Goal: Task Accomplishment & Management: Manage account settings

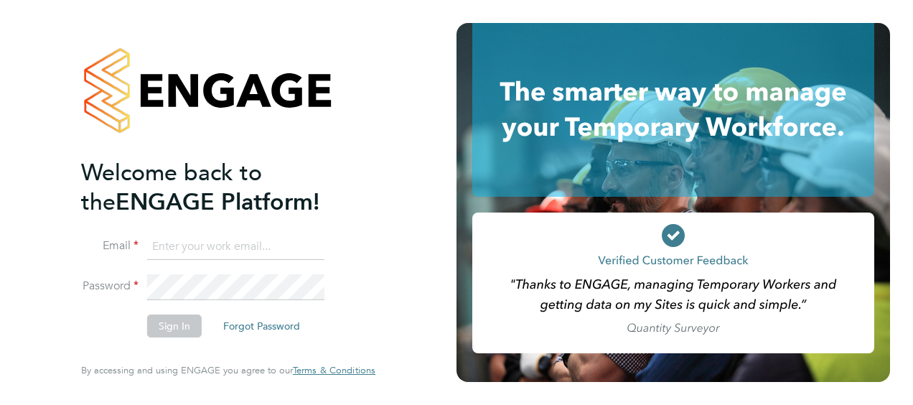
type input "aurie.cox@vistry.co.uk"
click at [165, 332] on button "Sign In" at bounding box center [174, 325] width 55 height 23
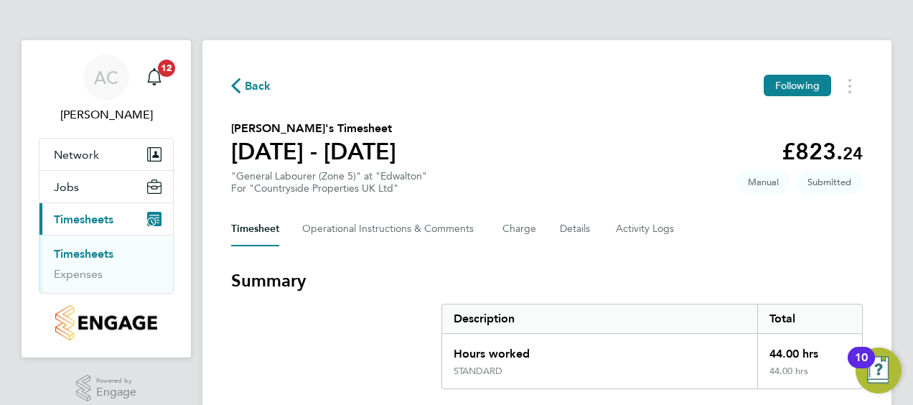
click at [849, 279] on h3 "Summary" at bounding box center [547, 280] width 632 height 23
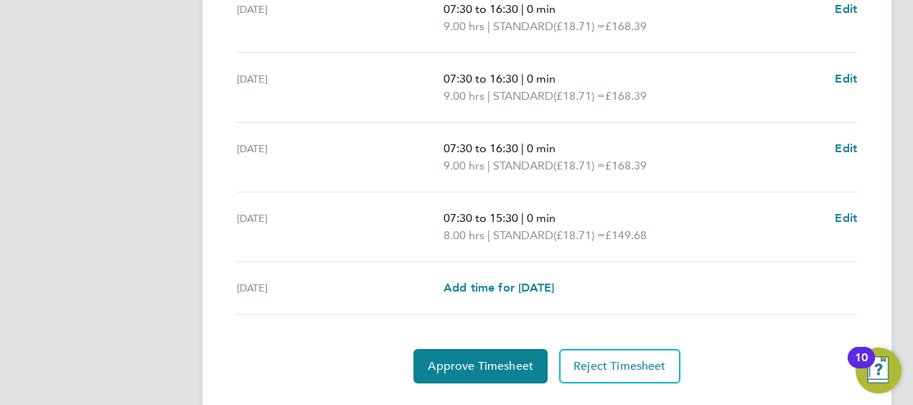
scroll to position [601, 0]
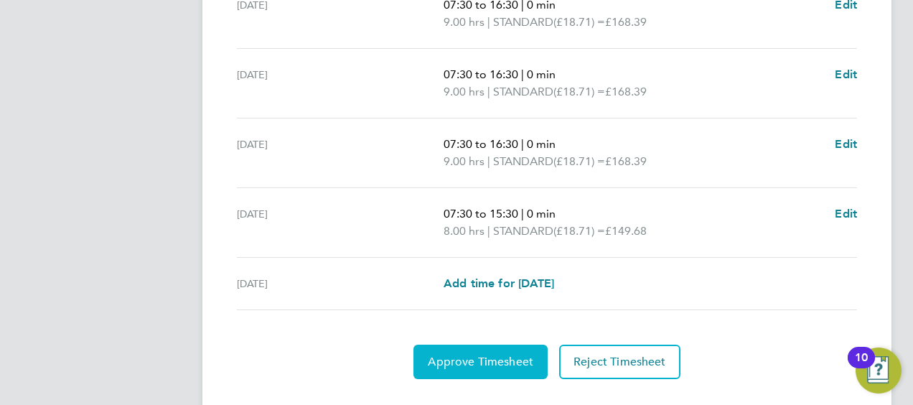
click at [493, 363] on span "Approve Timesheet" at bounding box center [481, 362] width 106 height 14
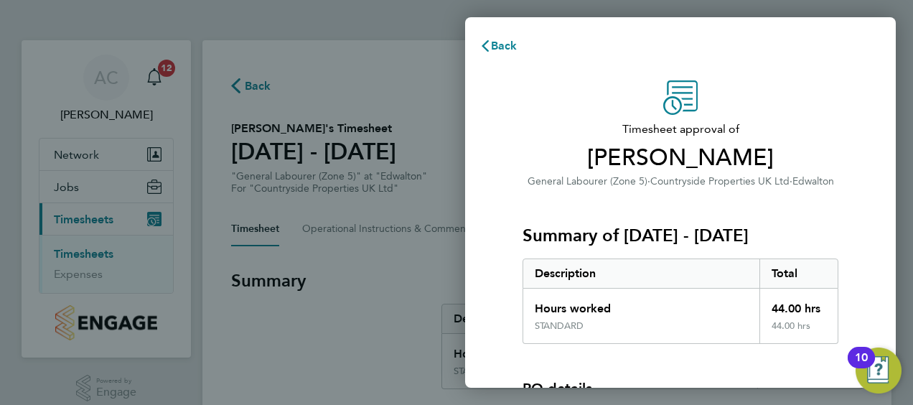
click at [877, 280] on div "Timesheet approval of Anthony Salt General Labourer (Zone 5) · Countryside Prop…" at bounding box center [680, 326] width 431 height 526
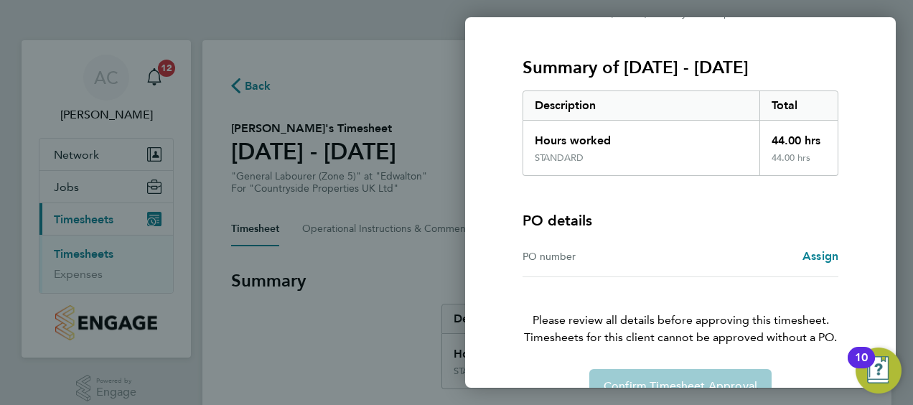
scroll to position [200, 0]
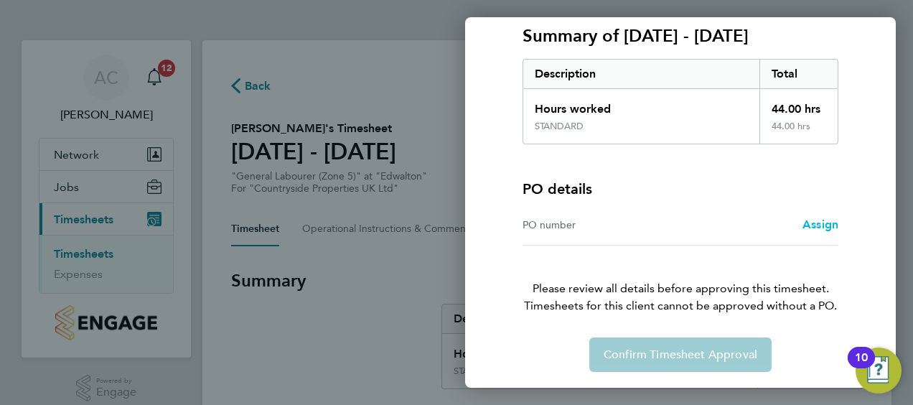
click at [812, 224] on span "Assign" at bounding box center [821, 225] width 36 height 14
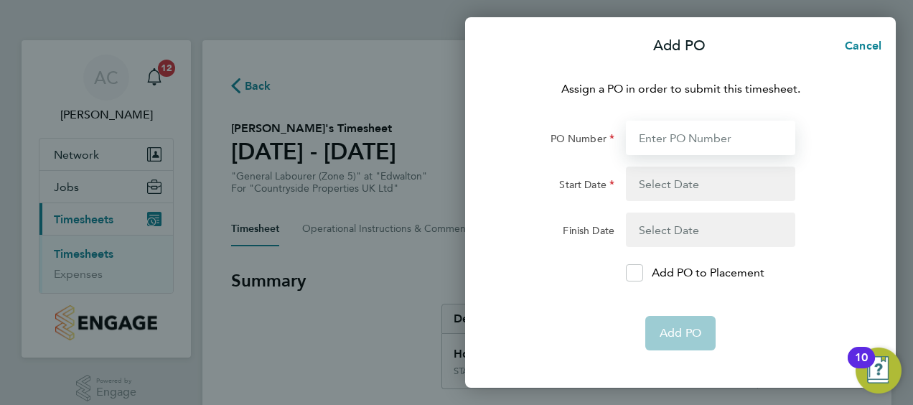
click at [683, 134] on input "PO Number" at bounding box center [710, 138] width 169 height 34
type input "Edwalton Ph8"
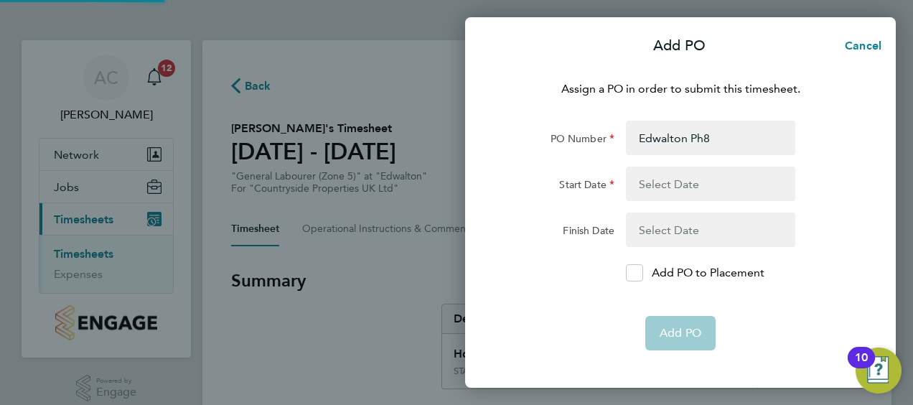
click at [671, 192] on button "button" at bounding box center [710, 184] width 169 height 34
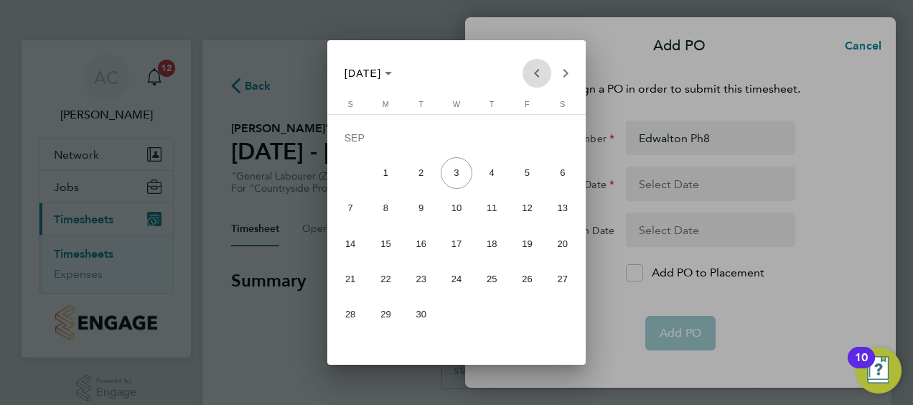
click at [536, 77] on span "Previous month" at bounding box center [537, 73] width 29 height 29
click at [566, 78] on span "Next month" at bounding box center [565, 73] width 29 height 29
click at [533, 75] on span "Previous month" at bounding box center [537, 73] width 29 height 29
click at [561, 78] on span "Next month" at bounding box center [565, 73] width 29 height 29
click at [531, 78] on span "Previous month" at bounding box center [537, 73] width 29 height 29
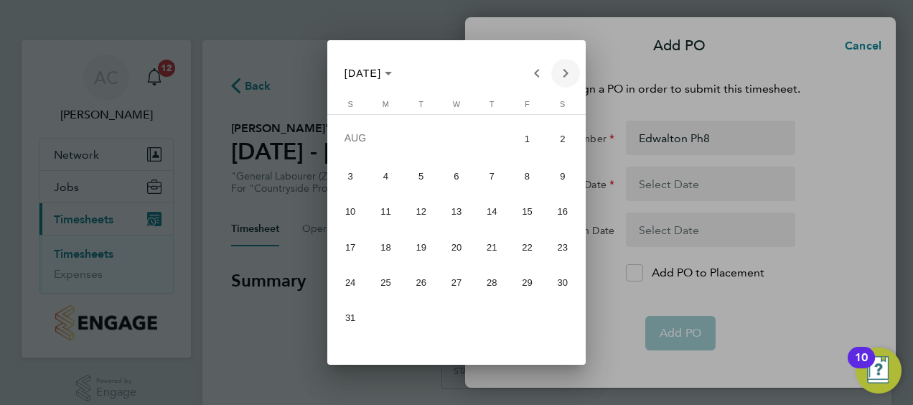
click at [567, 80] on span "Next month" at bounding box center [565, 73] width 29 height 29
click at [537, 78] on span "Previous month" at bounding box center [537, 73] width 29 height 29
click at [564, 78] on span "Next month" at bounding box center [565, 73] width 29 height 29
click at [534, 77] on span "Previous month" at bounding box center [537, 73] width 29 height 29
click at [391, 274] on span "25" at bounding box center [386, 282] width 32 height 32
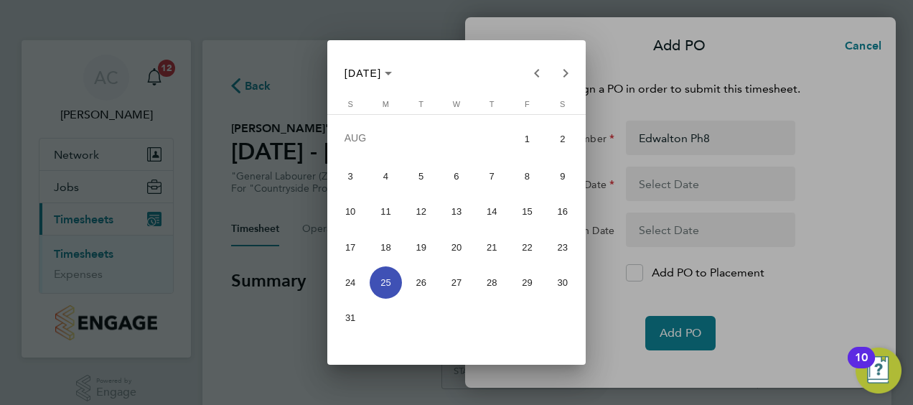
type input "[DATE]"
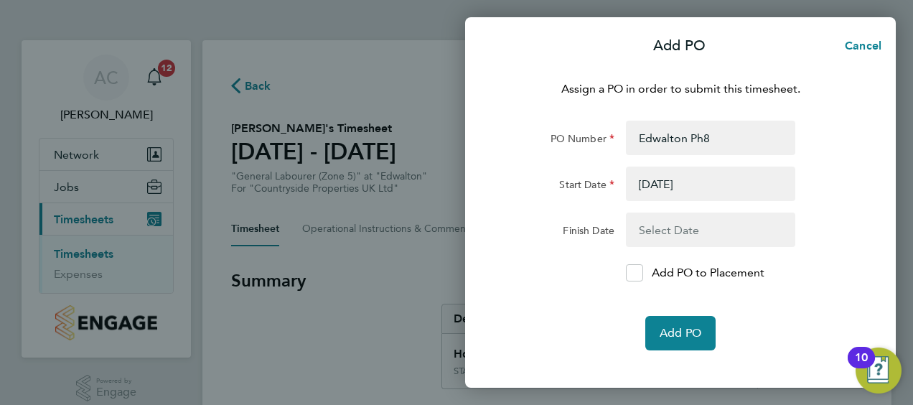
click at [665, 232] on button "button" at bounding box center [710, 230] width 169 height 34
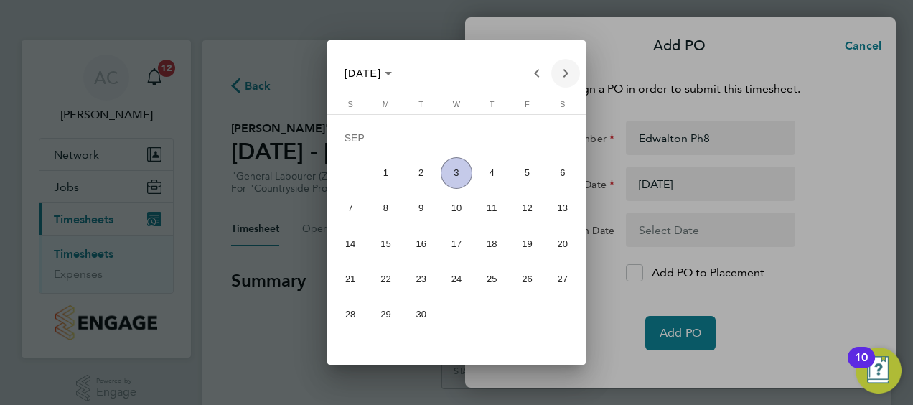
click at [569, 75] on span "Next month" at bounding box center [565, 73] width 29 height 29
click at [533, 72] on span "Previous month" at bounding box center [537, 73] width 29 height 29
click at [541, 75] on span "Previous month" at bounding box center [537, 73] width 29 height 29
click at [344, 318] on span "31" at bounding box center [351, 318] width 32 height 32
type input "31 Aug 25"
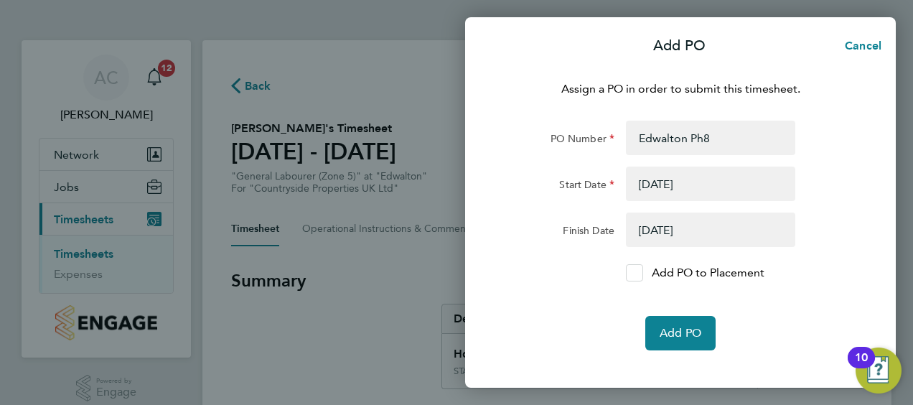
click at [632, 269] on icon at bounding box center [634, 273] width 11 height 9
click at [640, 273] on input "Add PO to Placement" at bounding box center [640, 273] width 0 height 0
click at [678, 326] on span "Add PO" at bounding box center [681, 333] width 42 height 14
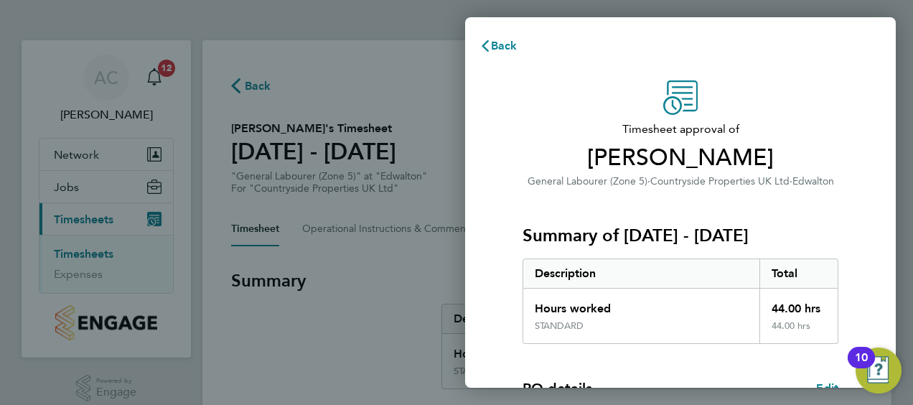
click at [850, 201] on div "Timesheet approval of Anthony Salt General Labourer (Zone 5) · Countryside Prop…" at bounding box center [680, 366] width 350 height 573
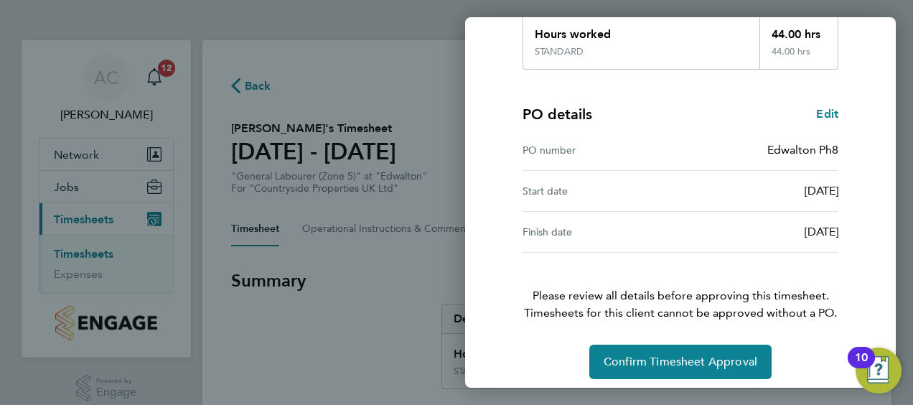
scroll to position [281, 0]
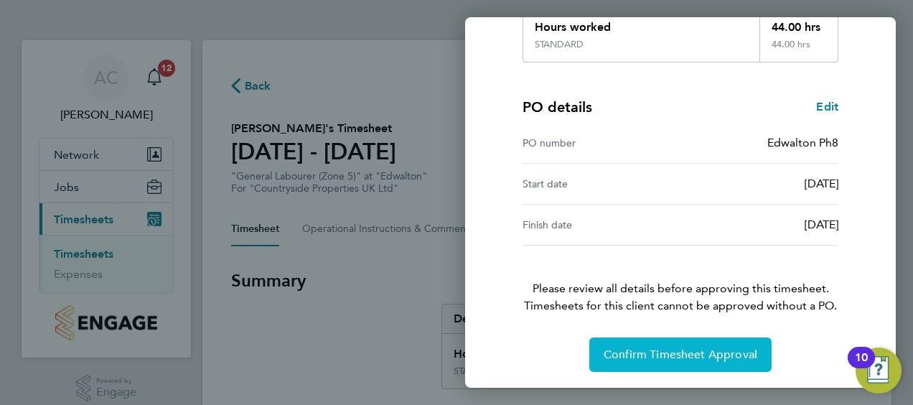
click at [709, 351] on span "Confirm Timesheet Approval" at bounding box center [681, 354] width 154 height 14
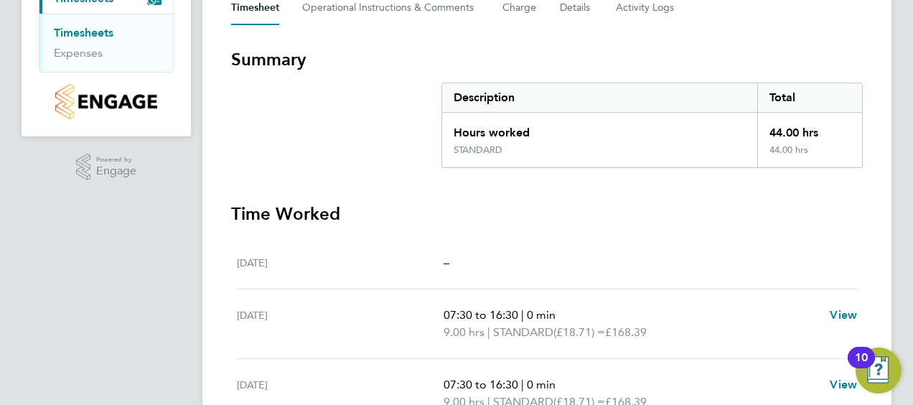
scroll to position [57, 0]
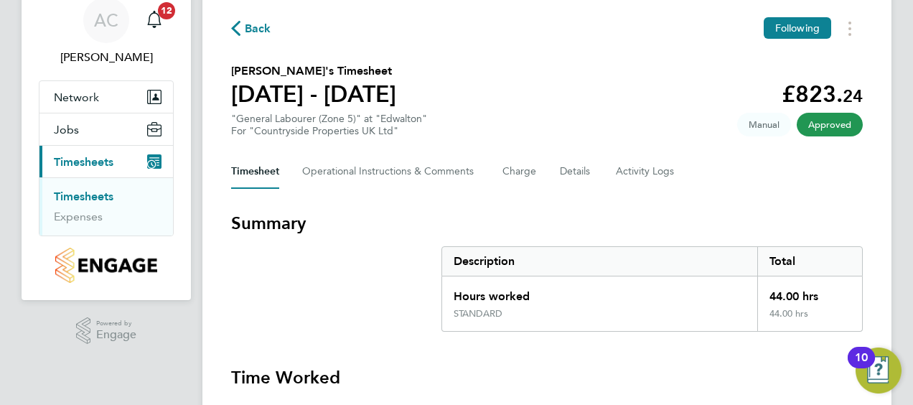
click at [93, 197] on link "Timesheets" at bounding box center [84, 197] width 60 height 14
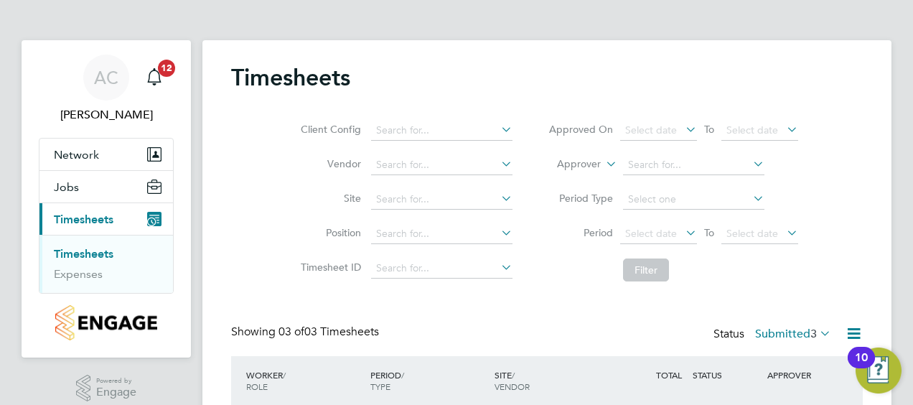
click at [902, 181] on div "AC Aurie Cox Notifications 12 Applications: Network Team Members Sites Jobs Vac…" at bounding box center [456, 300] width 913 height 601
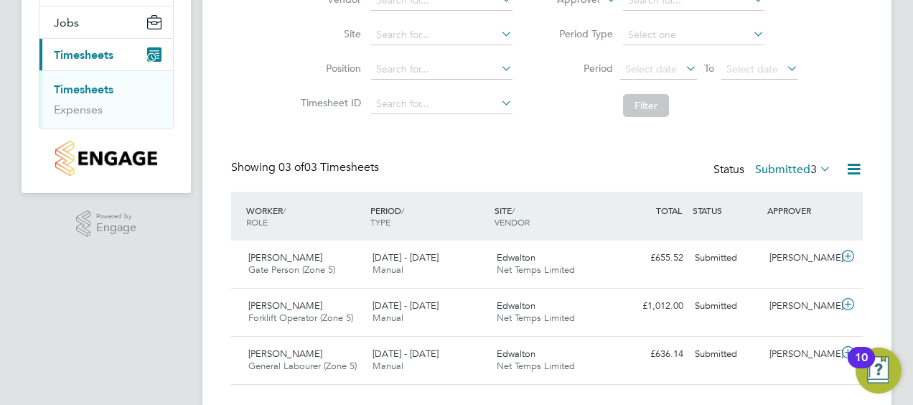
scroll to position [194, 0]
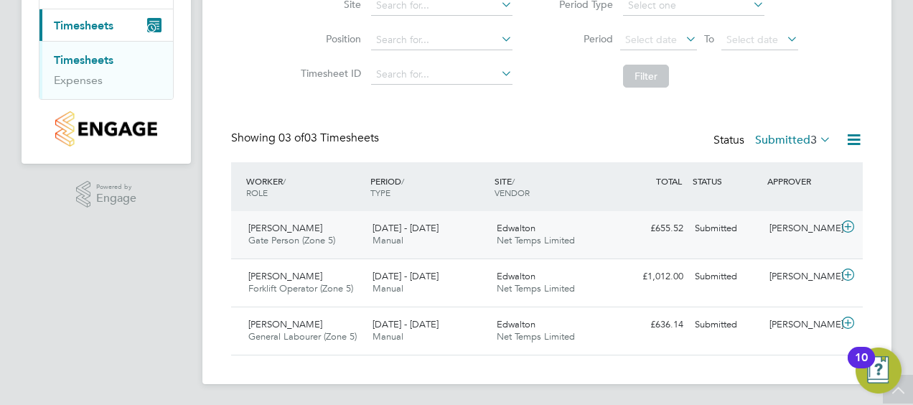
click at [550, 229] on div "Edwalton Net Temps Limited" at bounding box center [553, 235] width 124 height 36
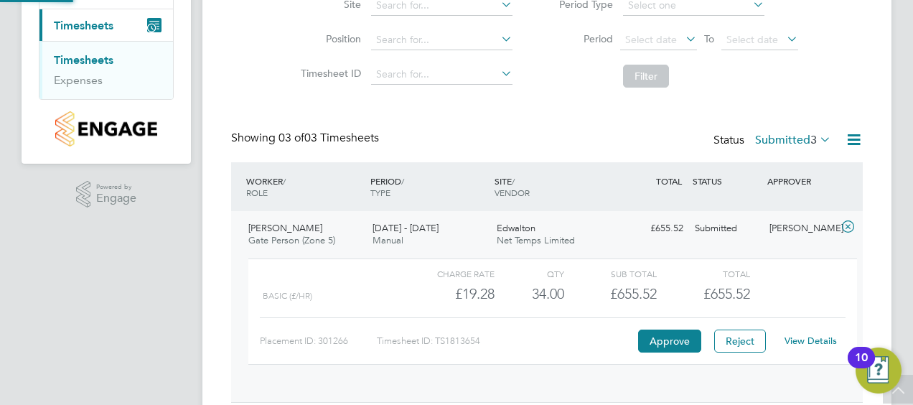
scroll to position [24, 140]
click at [727, 337] on button "Reject" at bounding box center [740, 341] width 52 height 23
click at [92, 60] on link "Timesheets" at bounding box center [84, 60] width 60 height 14
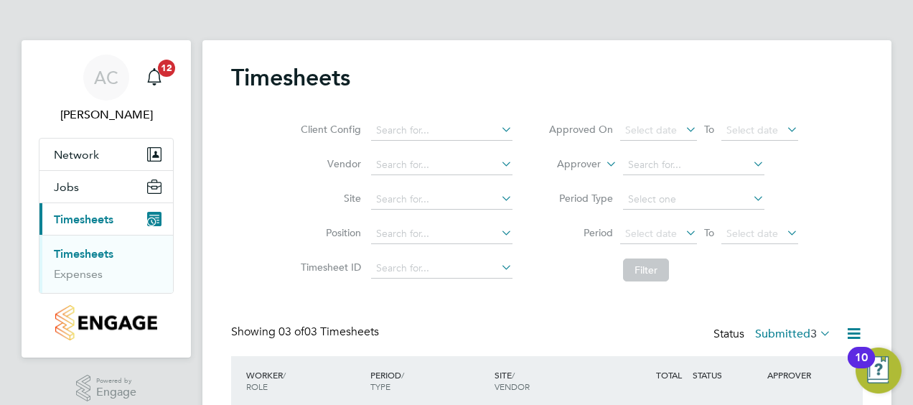
click at [575, 301] on div "Timesheets Client Config Vendor Site Position Timesheet ID Approved On Select d…" at bounding box center [547, 372] width 632 height 618
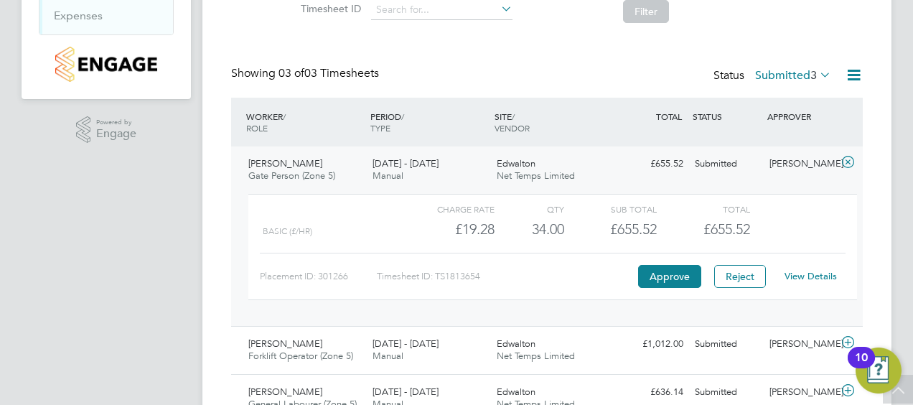
scroll to position [287, 0]
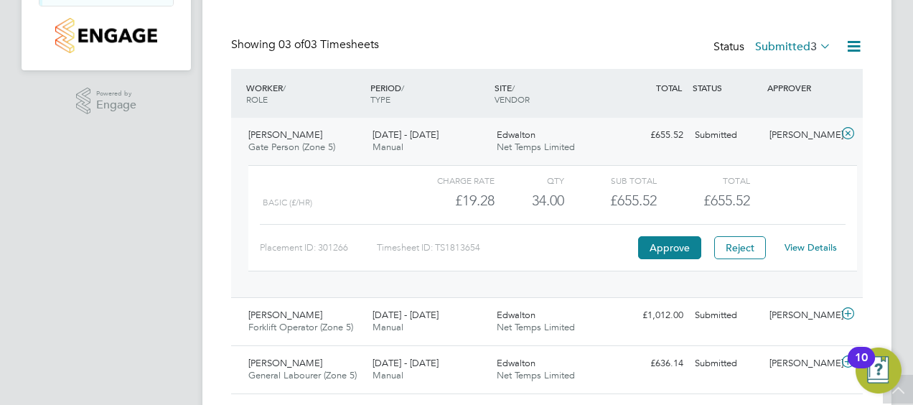
click at [864, 192] on div "Timesheets Client Config Vendor Site Position Timesheet ID Approved On Select d…" at bounding box center [546, 88] width 689 height 670
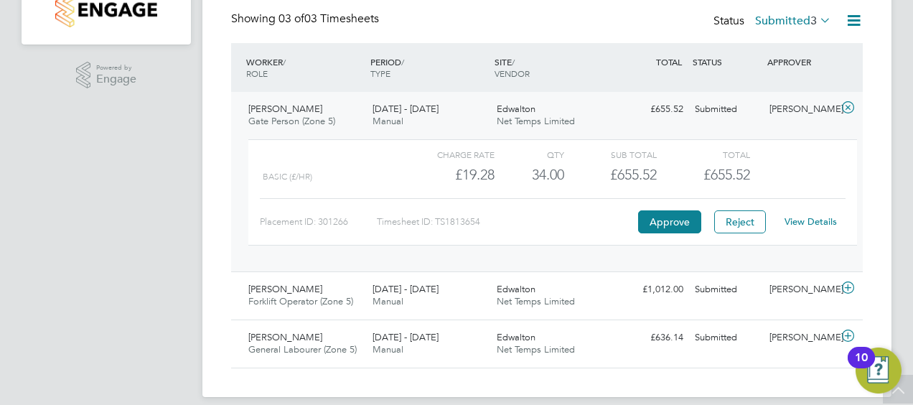
scroll to position [316, 0]
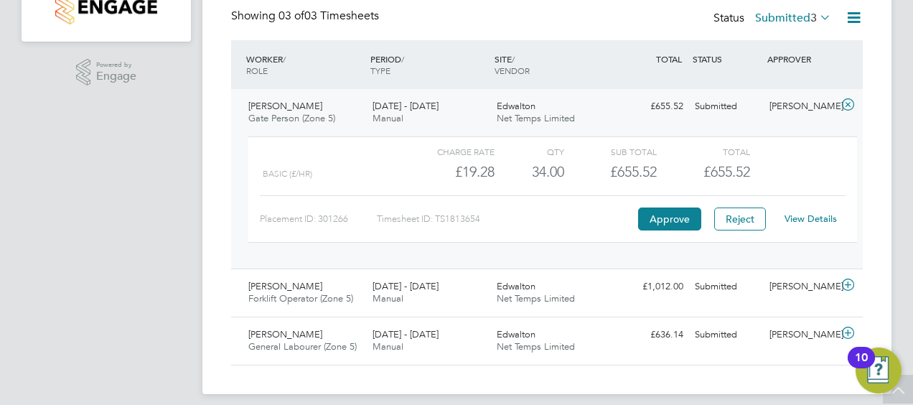
click at [898, 223] on div "AC Aurie Cox Notifications 12 Applications: Network Team Members Sites Jobs Vac…" at bounding box center [456, 50] width 913 height 733
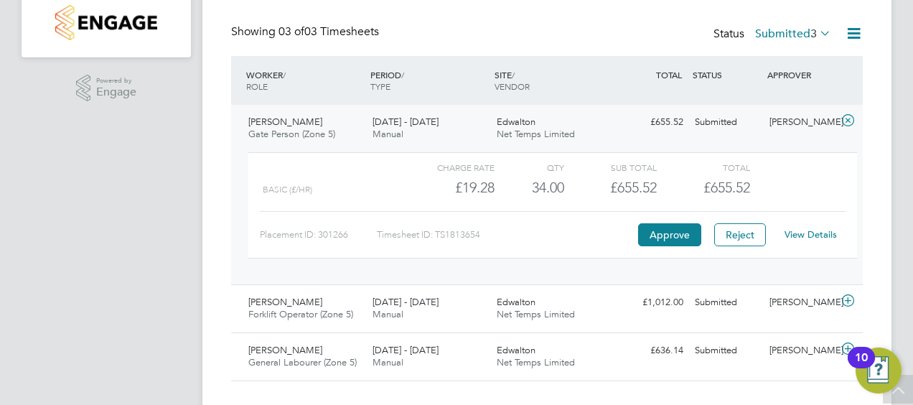
scroll to position [297, 0]
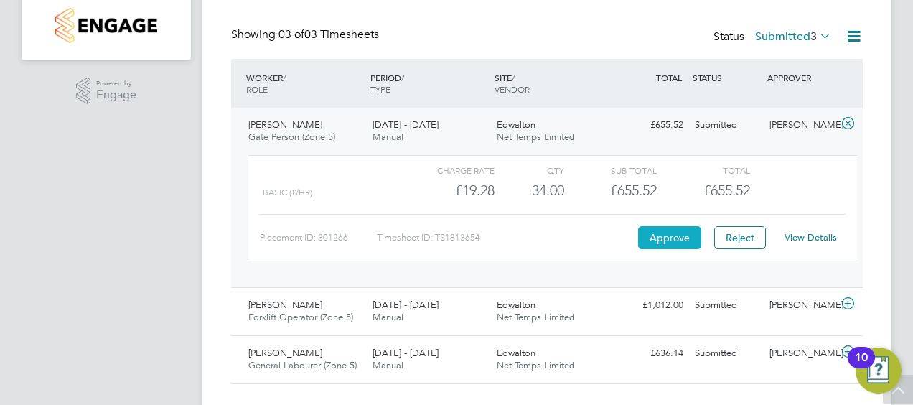
click at [665, 240] on button "Approve" at bounding box center [669, 237] width 63 height 23
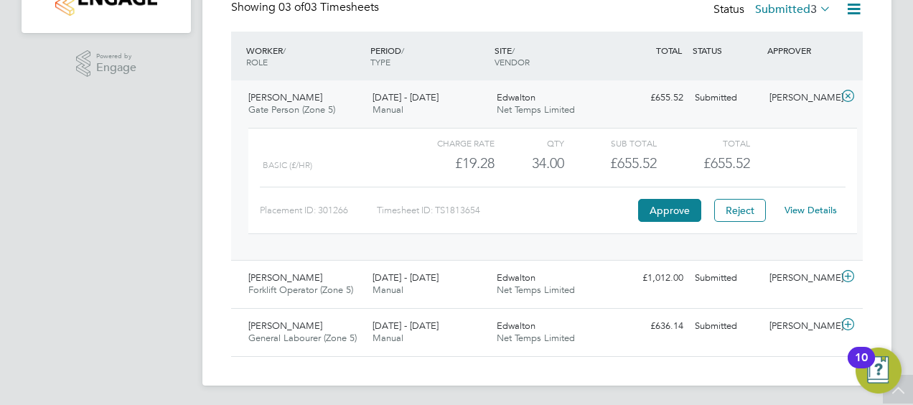
scroll to position [326, 0]
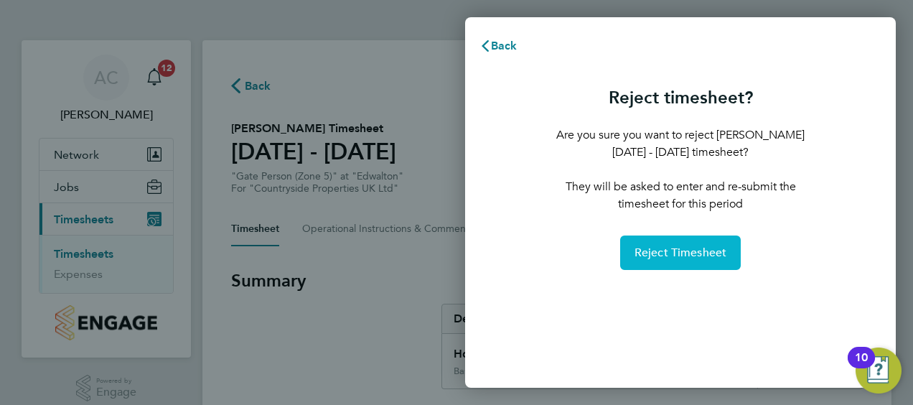
click at [678, 251] on span "Reject Timesheet" at bounding box center [681, 253] width 93 height 14
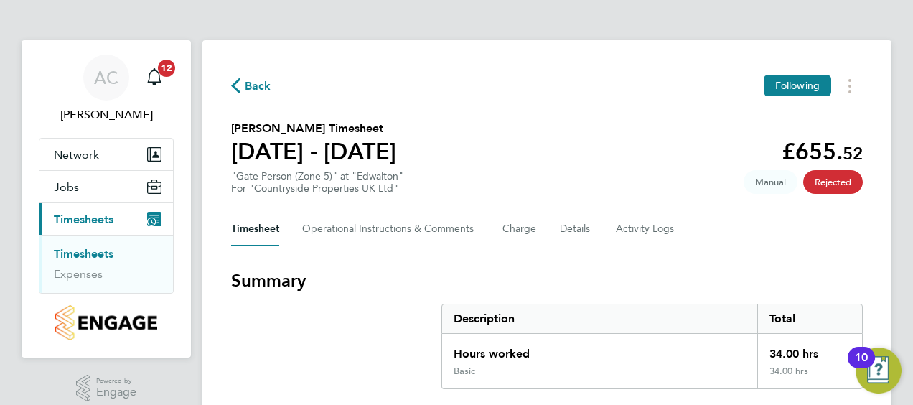
click at [83, 251] on link "Timesheets" at bounding box center [84, 254] width 60 height 14
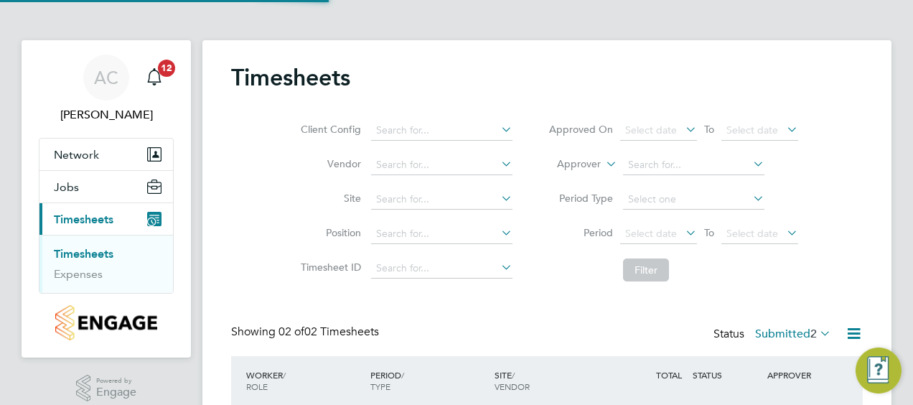
scroll to position [36, 124]
click at [823, 267] on div "Client Config Vendor Site Position Timesheet ID Approved On Select date To Sele…" at bounding box center [547, 197] width 632 height 182
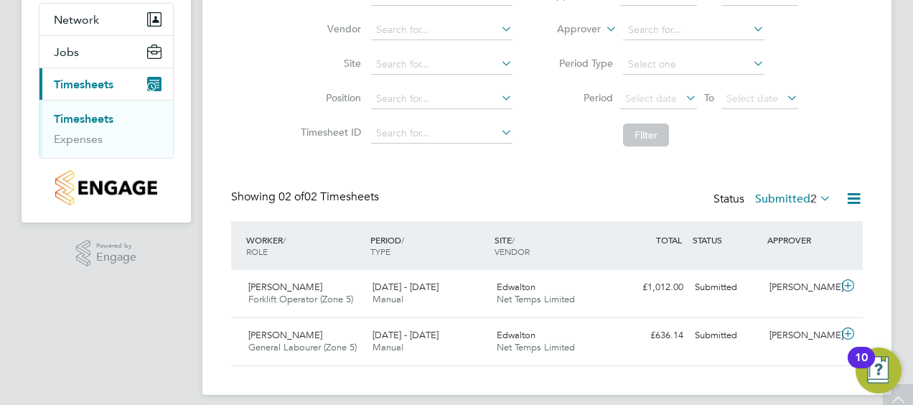
scroll to position [146, 0]
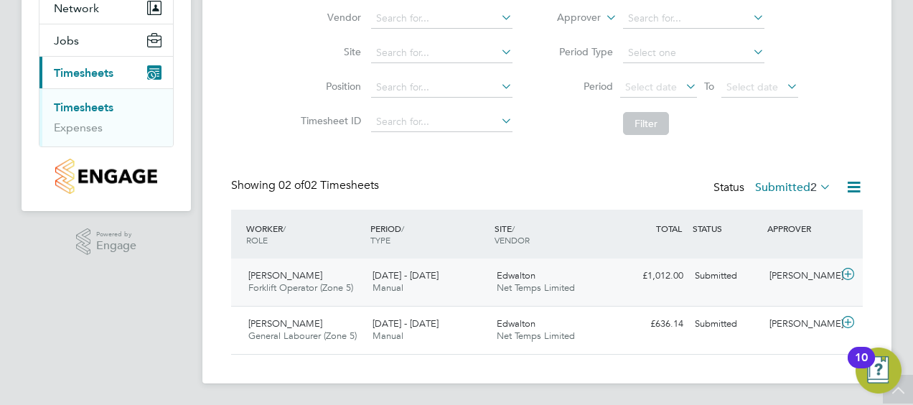
click at [569, 274] on div "Edwalton Net Temps Limited" at bounding box center [553, 282] width 124 height 36
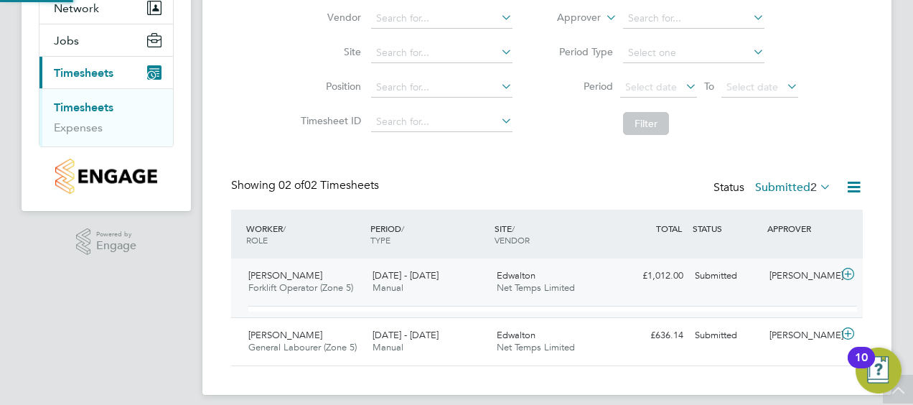
scroll to position [24, 140]
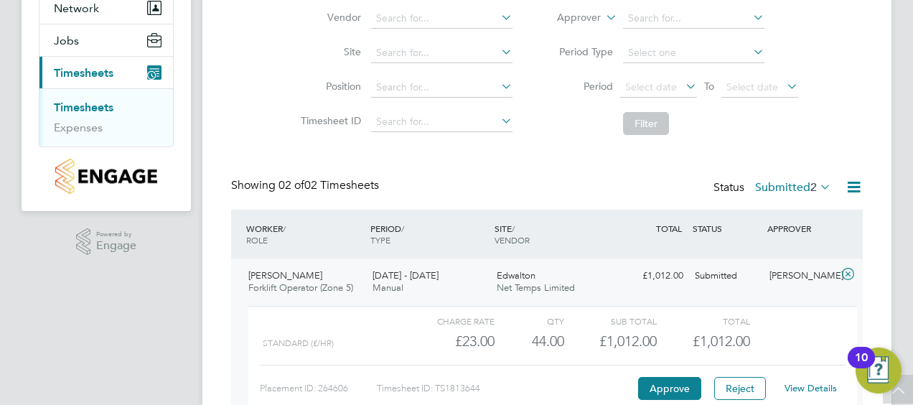
click at [817, 319] on div "Charge rate QTY Sub Total Total" at bounding box center [552, 320] width 609 height 17
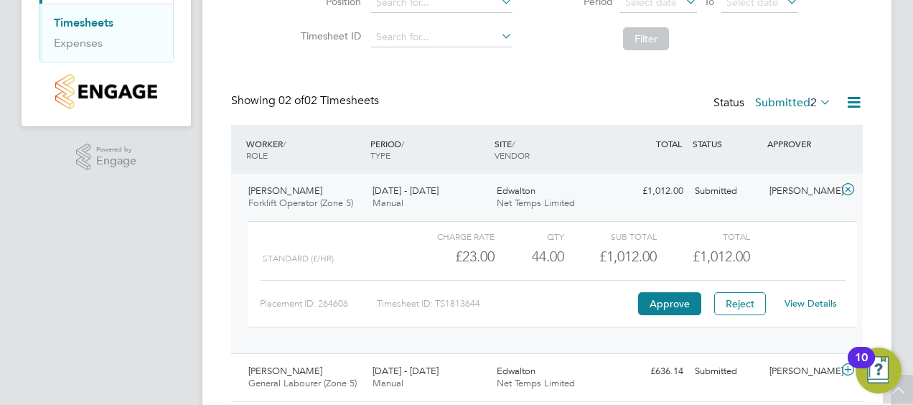
scroll to position [233, 0]
click at [669, 307] on button "Approve" at bounding box center [669, 302] width 63 height 23
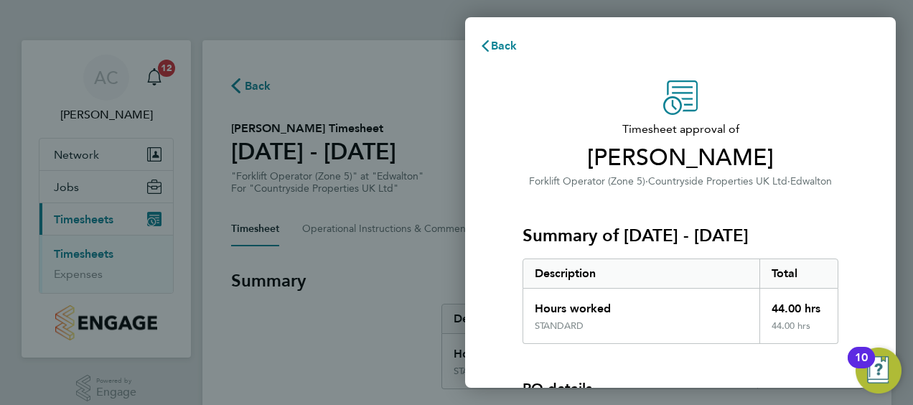
click at [839, 223] on div "Timesheet approval of [PERSON_NAME] Forklift Operator (Zone 5) · Countryside Pr…" at bounding box center [680, 325] width 350 height 491
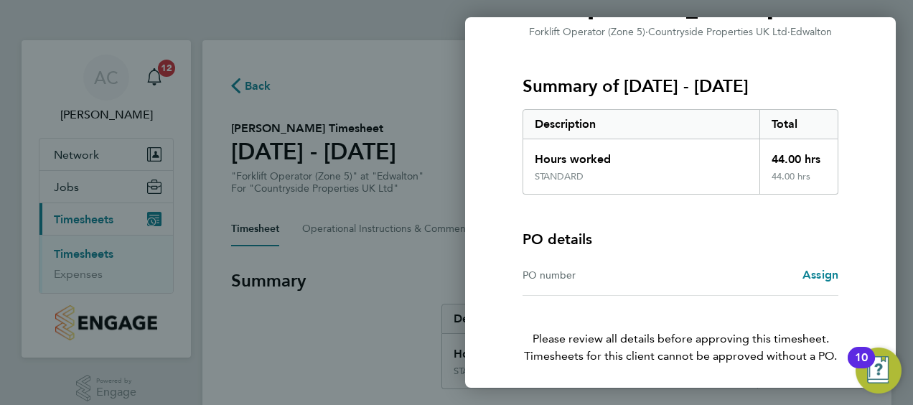
scroll to position [200, 0]
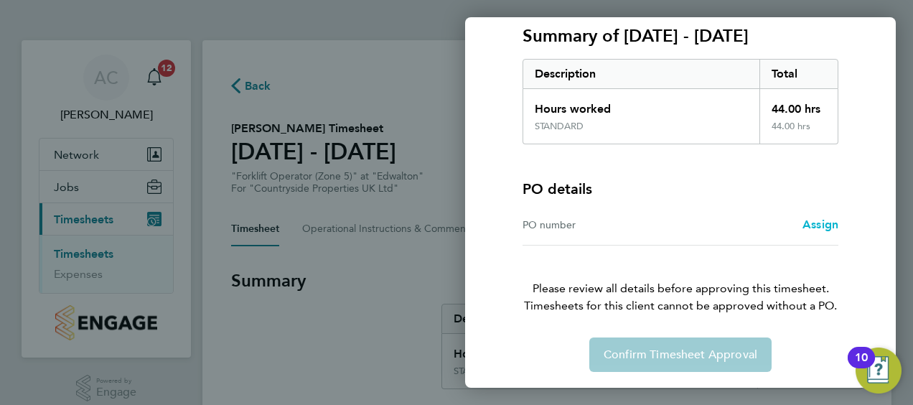
click at [821, 223] on span "Assign" at bounding box center [821, 225] width 36 height 14
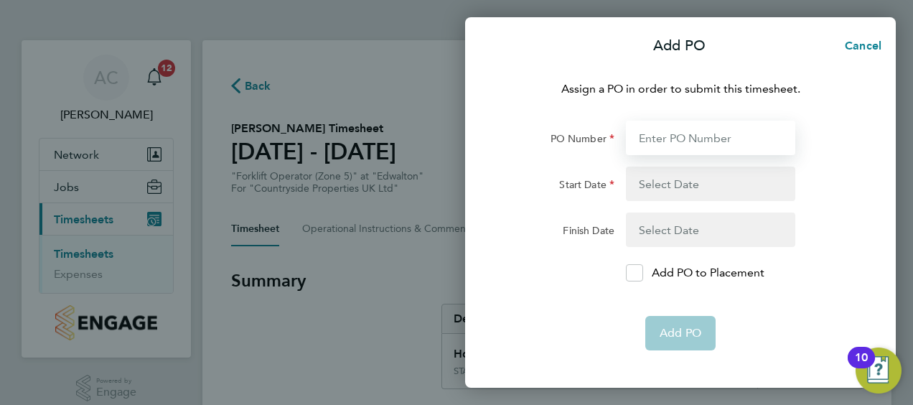
click at [688, 139] on input "PO Number" at bounding box center [710, 138] width 169 height 34
type input "Edwalton Ph8"
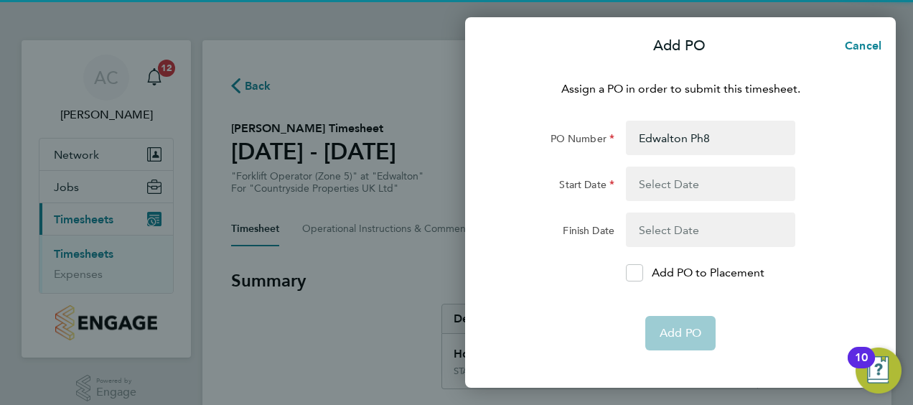
click at [678, 190] on button "button" at bounding box center [710, 184] width 169 height 34
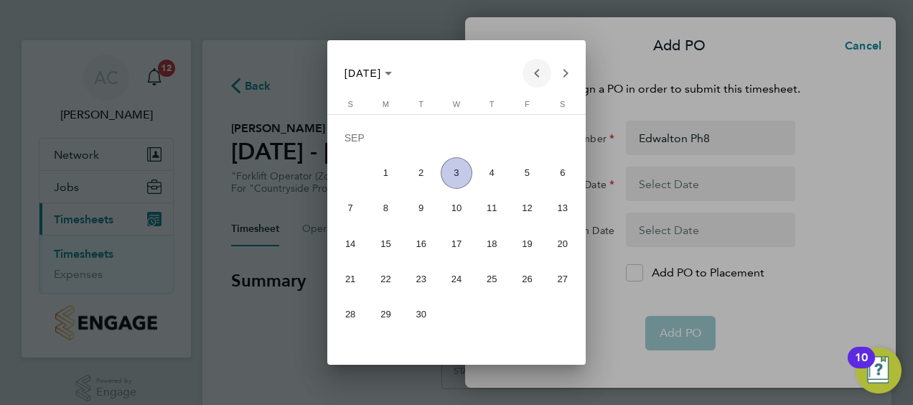
click at [531, 75] on span "Previous month" at bounding box center [537, 73] width 29 height 29
click at [388, 283] on span "25" at bounding box center [386, 282] width 32 height 32
type input "[DATE]"
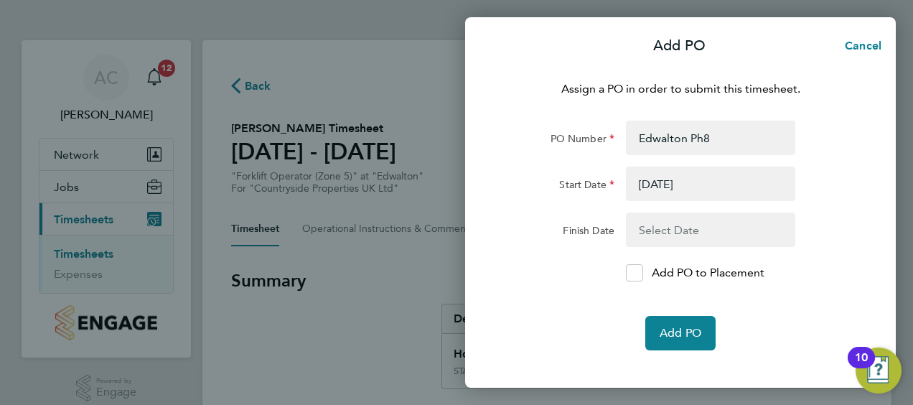
click at [664, 223] on button "button" at bounding box center [710, 230] width 169 height 34
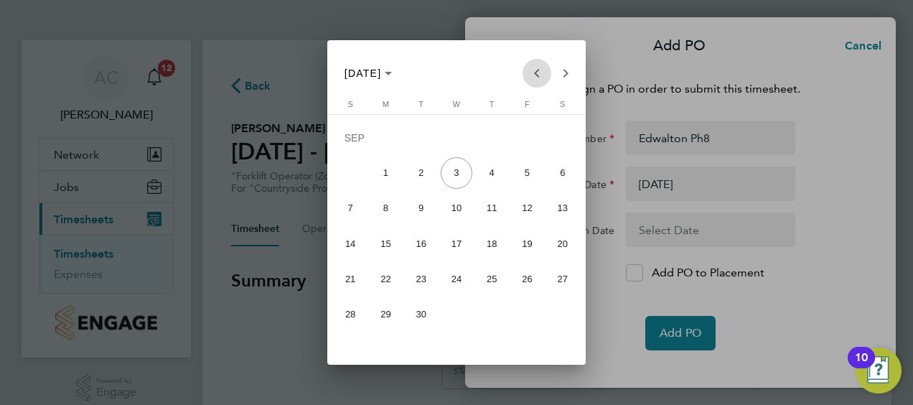
click at [536, 74] on span "Previous month" at bounding box center [537, 73] width 29 height 29
click at [347, 326] on span "31" at bounding box center [351, 318] width 32 height 32
type input "[DATE]"
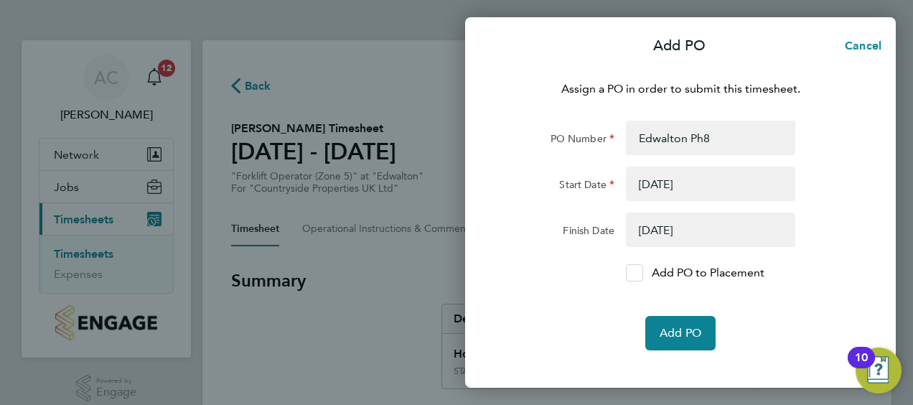
click at [633, 275] on icon at bounding box center [635, 273] width 11 height 9
click at [640, 273] on input "Add PO to Placement" at bounding box center [640, 273] width 0 height 0
click at [668, 330] on span "Add PO" at bounding box center [681, 333] width 42 height 14
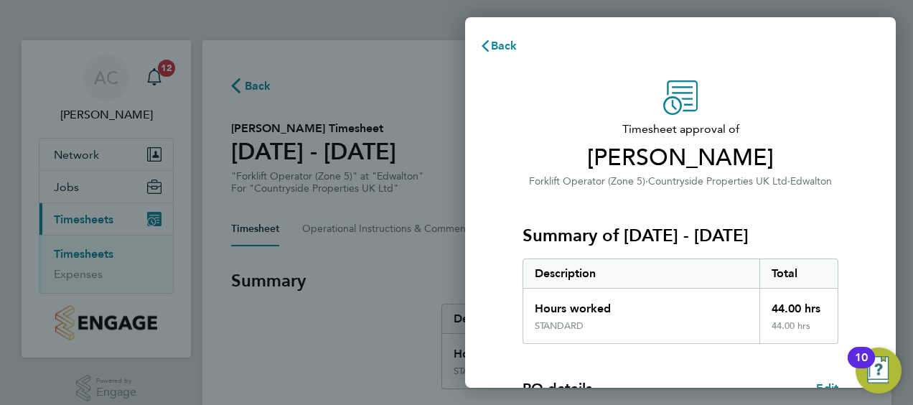
click at [872, 228] on div "Timesheet approval of David Moores Forklift Operator (Zone 5) · Countryside Pro…" at bounding box center [680, 366] width 431 height 607
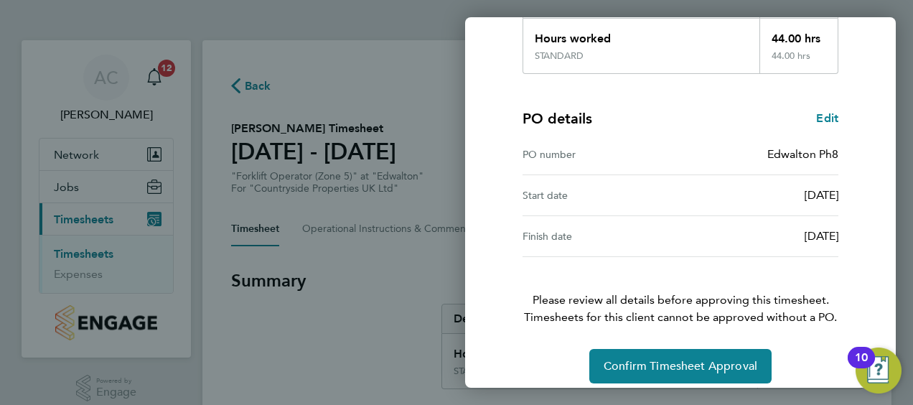
scroll to position [281, 0]
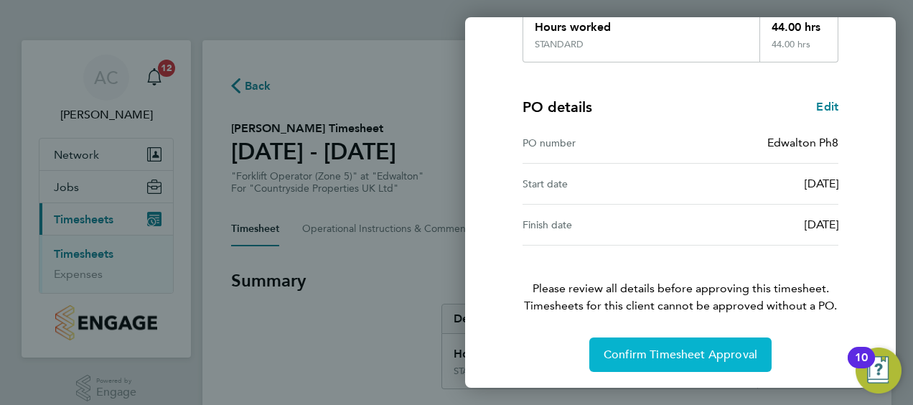
click at [722, 340] on button "Confirm Timesheet Approval" at bounding box center [680, 354] width 182 height 34
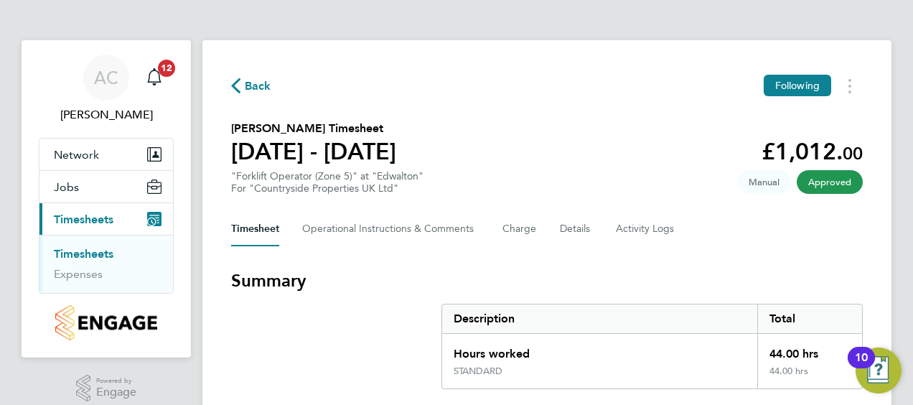
click at [856, 239] on div "Timesheet Operational Instructions & Comments Charge Details Activity Logs" at bounding box center [547, 229] width 632 height 34
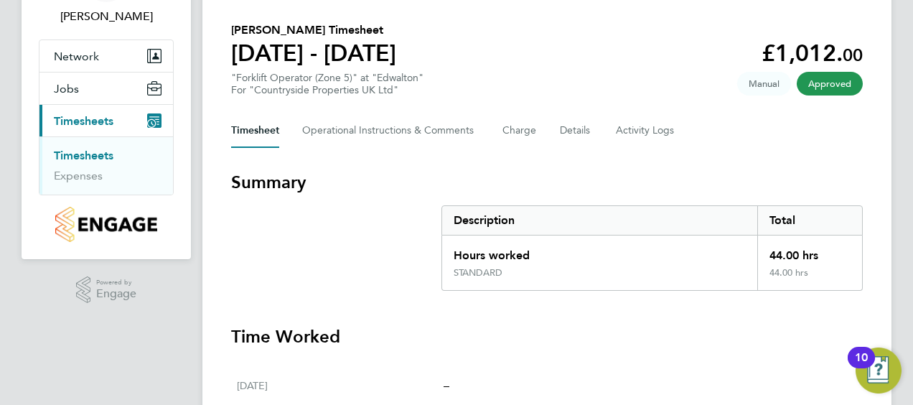
scroll to position [29, 0]
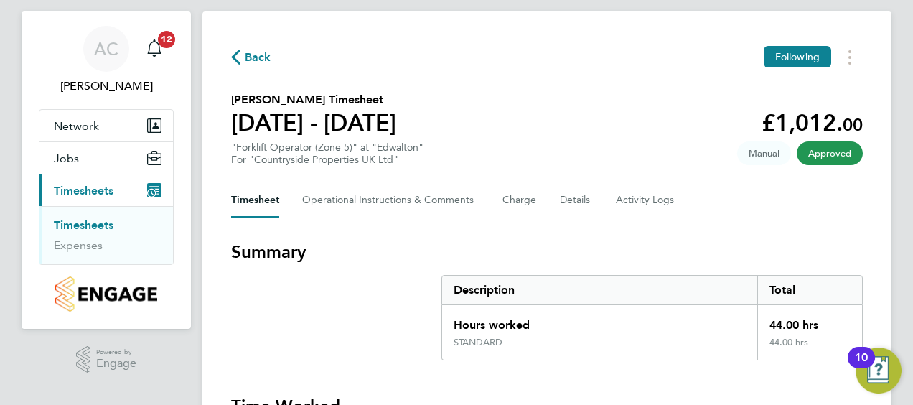
click at [86, 225] on link "Timesheets" at bounding box center [84, 225] width 60 height 14
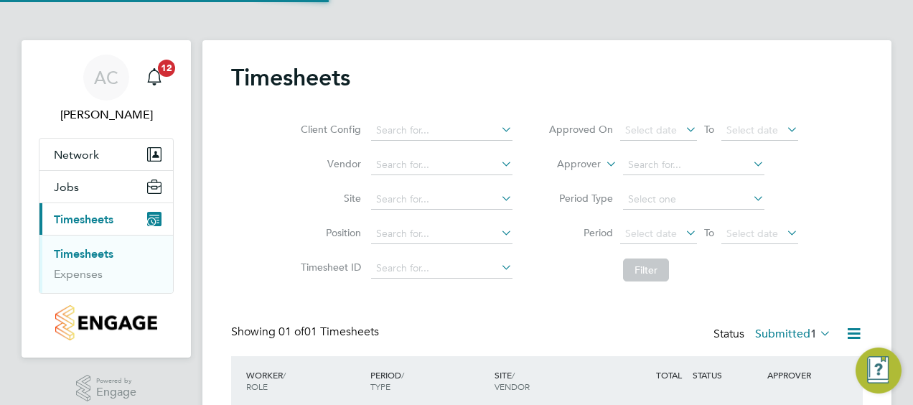
scroll to position [36, 124]
click at [577, 330] on div "Showing 01 of 01 Timesheets Status Submitted 1" at bounding box center [547, 341] width 632 height 32
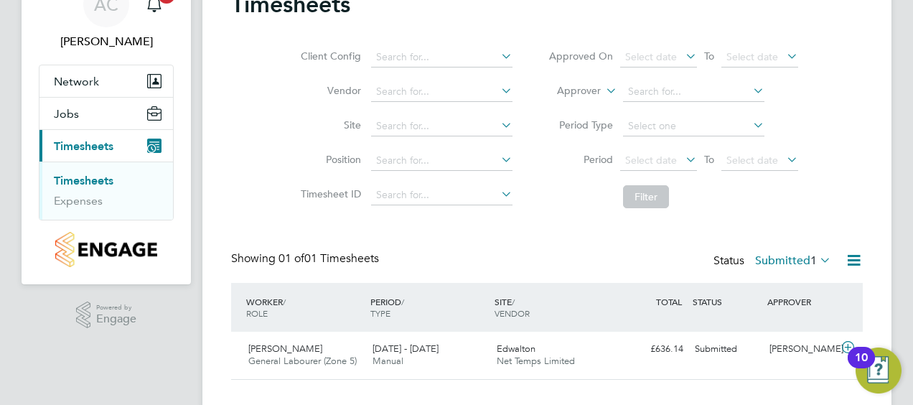
scroll to position [99, 0]
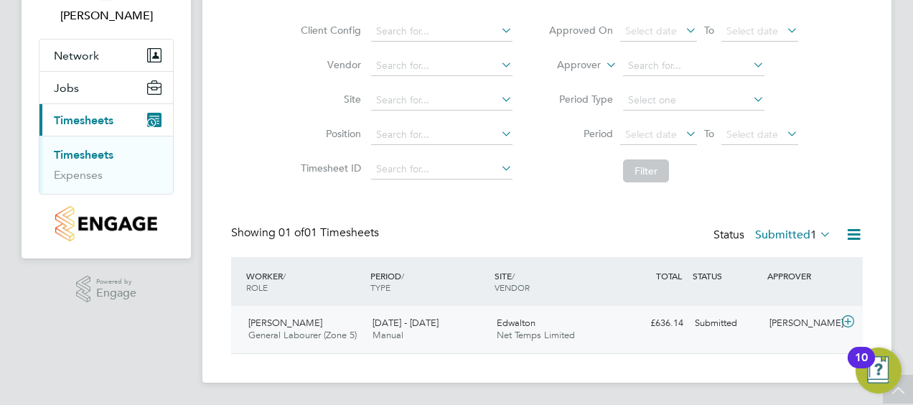
click at [306, 325] on span "[PERSON_NAME]" at bounding box center [285, 323] width 74 height 12
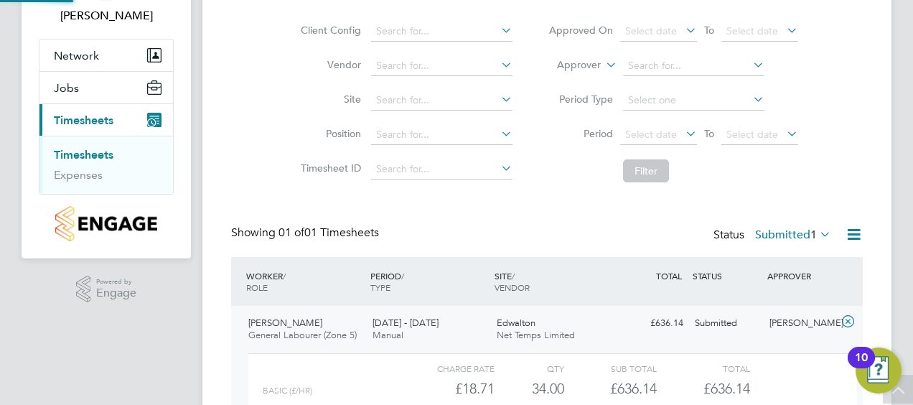
scroll to position [24, 140]
click at [747, 215] on div "Timesheets Client Config Vendor Site Position Timesheet ID Approved On Select d…" at bounding box center [547, 225] width 632 height 522
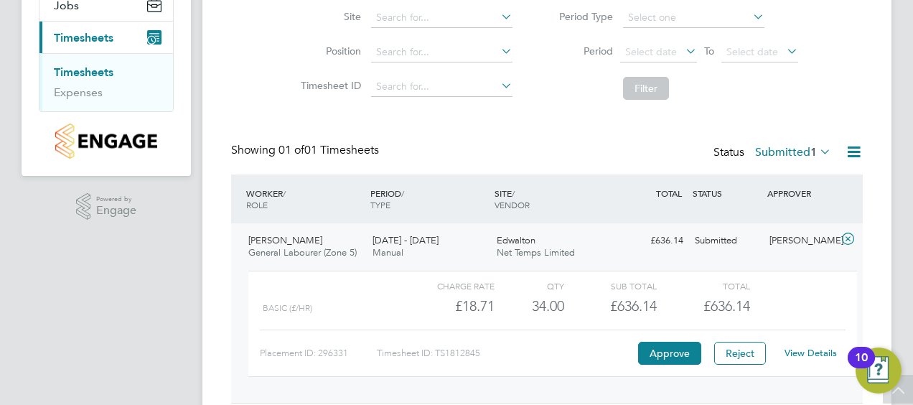
scroll to position [230, 0]
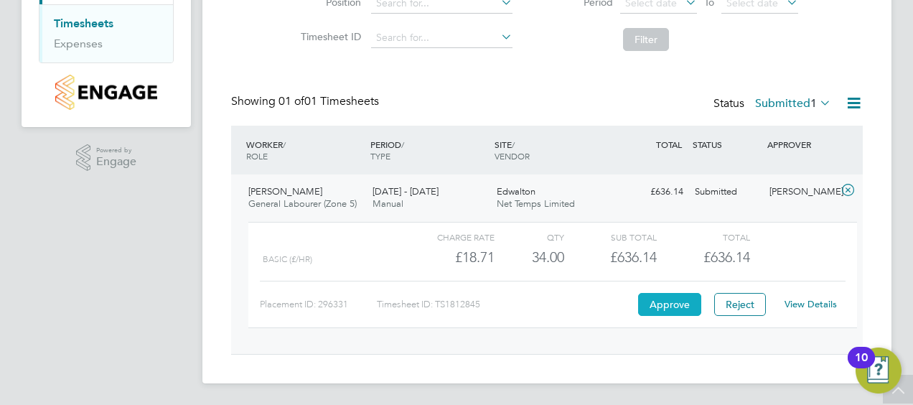
click at [664, 304] on button "Approve" at bounding box center [669, 304] width 63 height 23
click at [658, 299] on button "Approve" at bounding box center [669, 304] width 63 height 23
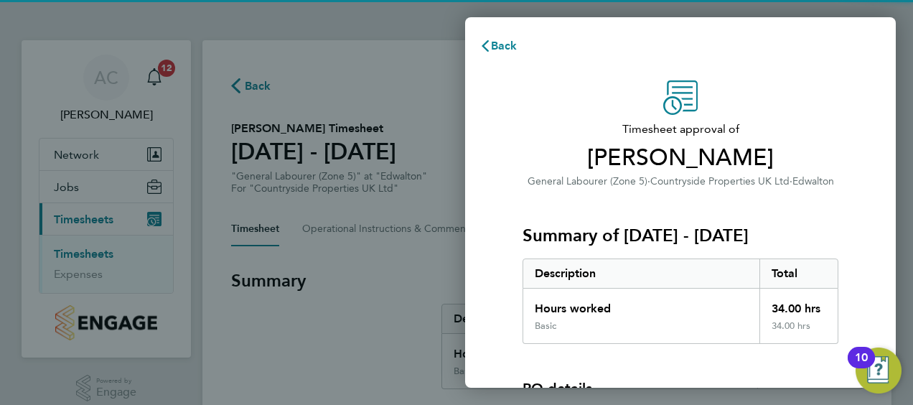
click at [840, 202] on div "Timesheet approval of [PERSON_NAME] General Labourer (Zone 5) · Countryside Pro…" at bounding box center [680, 325] width 350 height 491
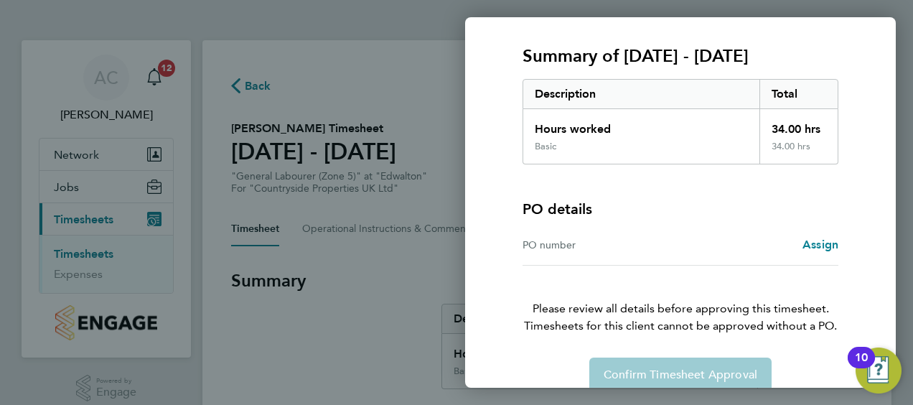
scroll to position [200, 0]
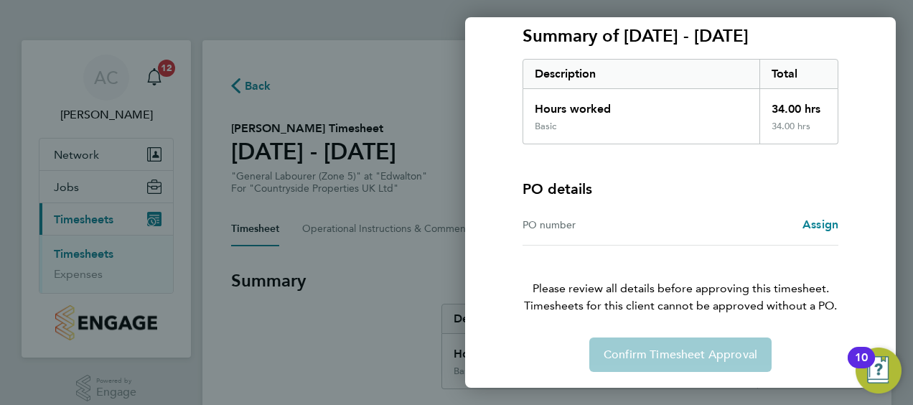
click at [846, 194] on div "Timesheet approval of [PERSON_NAME] General Labourer (Zone 5) · Countryside Pro…" at bounding box center [680, 126] width 350 height 491
click at [813, 228] on span "Assign" at bounding box center [821, 225] width 36 height 14
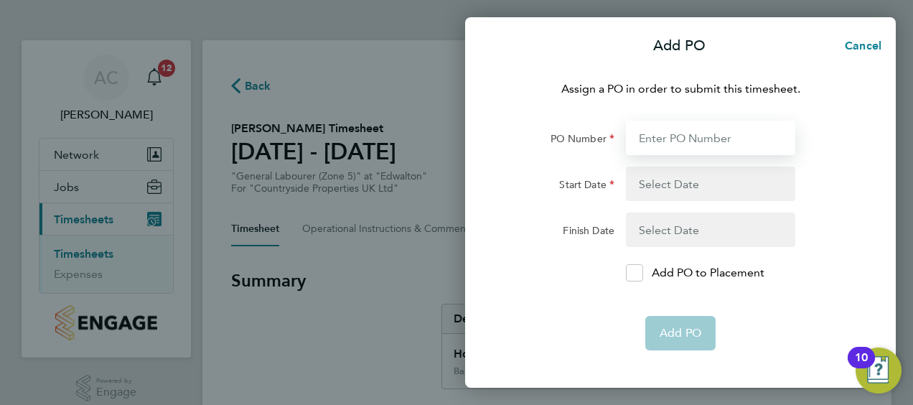
click at [682, 141] on input "PO Number" at bounding box center [710, 138] width 169 height 34
type input "Edwalton Ph8"
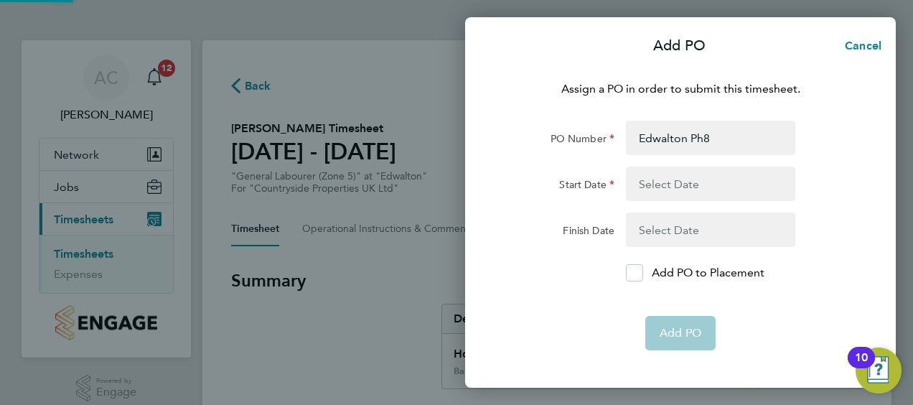
click at [696, 187] on button "button" at bounding box center [710, 184] width 169 height 34
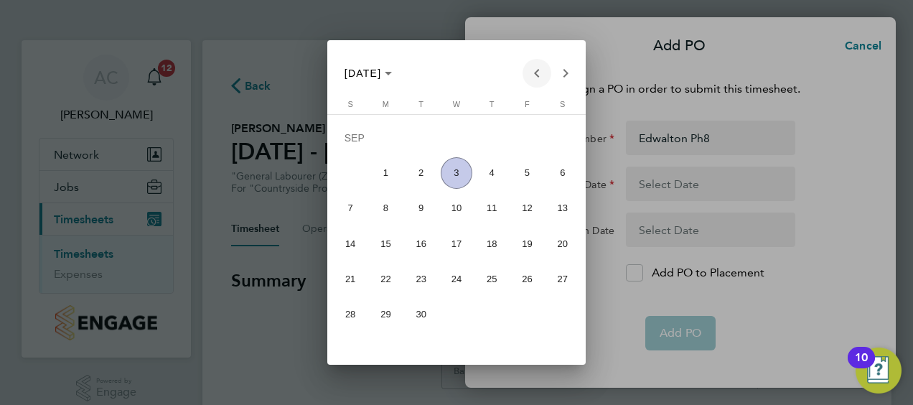
click at [538, 79] on span "Previous month" at bounding box center [537, 73] width 29 height 29
click at [378, 281] on span "25" at bounding box center [386, 282] width 32 height 32
type input "[DATE]"
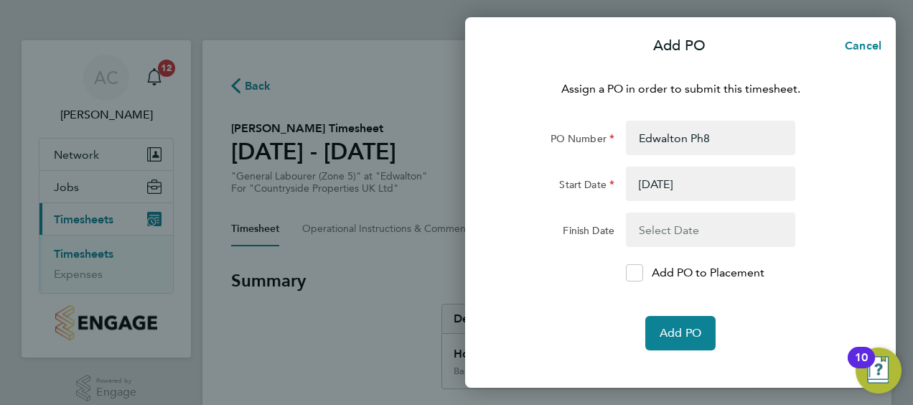
click at [647, 227] on button "button" at bounding box center [710, 230] width 169 height 34
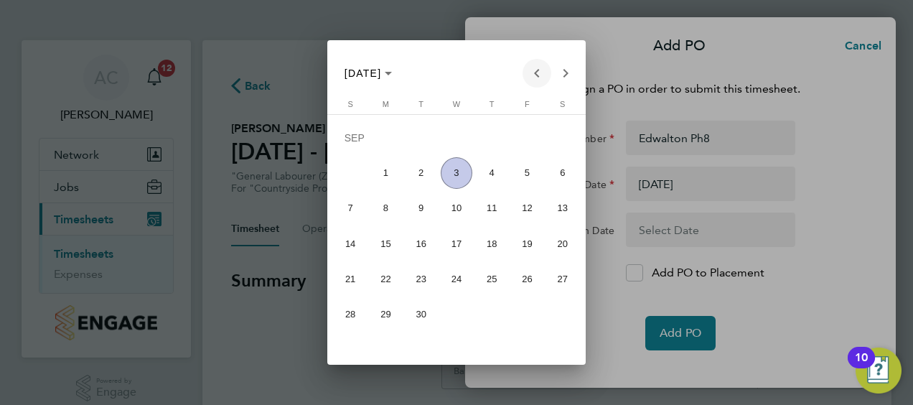
click at [532, 76] on span "Previous month" at bounding box center [537, 73] width 29 height 29
click at [339, 316] on span "31" at bounding box center [351, 318] width 32 height 32
type input "[DATE]"
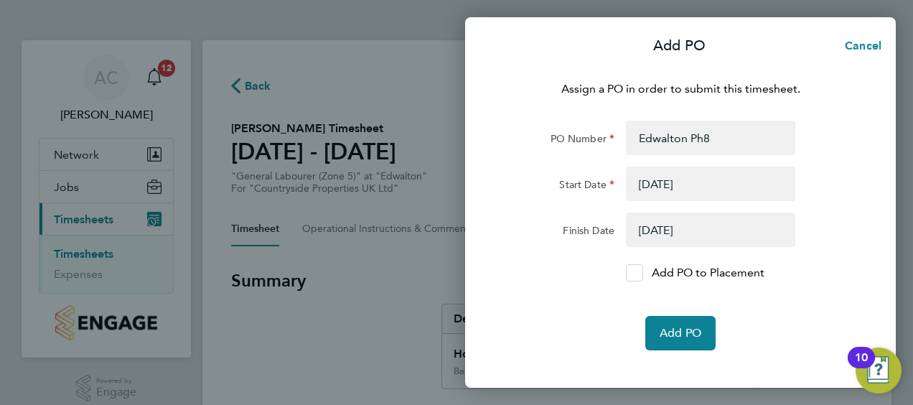
click at [630, 270] on icon at bounding box center [634, 273] width 11 height 9
click at [640, 273] on input "Add PO to Placement" at bounding box center [640, 273] width 0 height 0
click at [685, 335] on span "Add PO" at bounding box center [681, 333] width 42 height 14
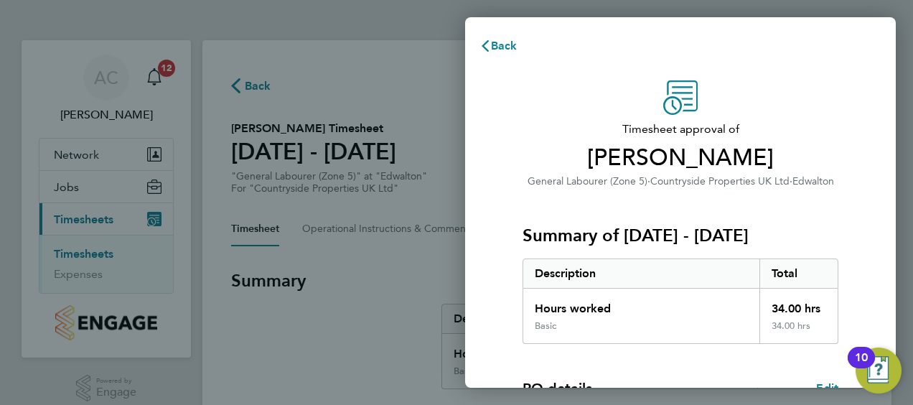
click at [845, 228] on div "Timesheet approval of [PERSON_NAME] General Labourer (Zone 5) · Countryside Pro…" at bounding box center [680, 366] width 350 height 573
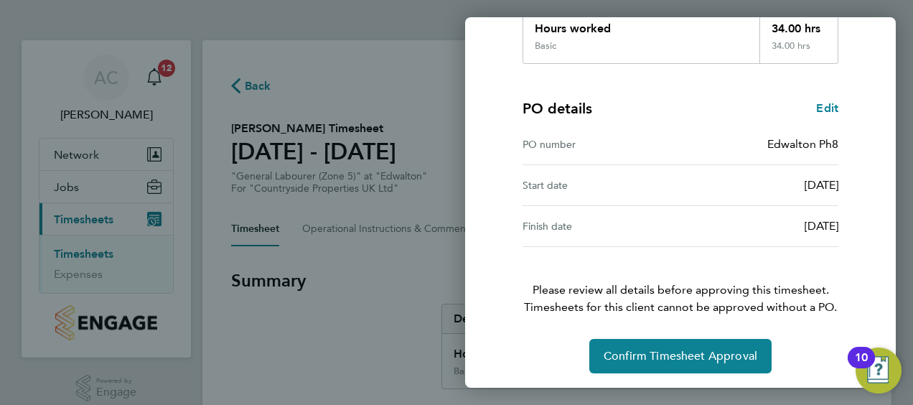
scroll to position [281, 0]
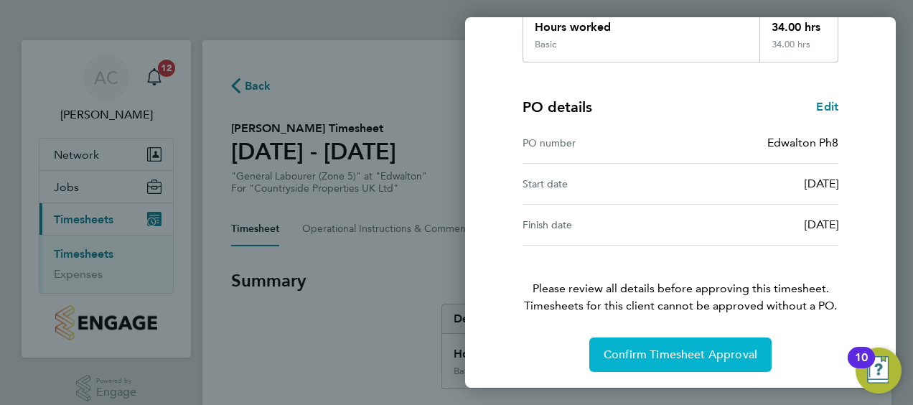
click at [713, 356] on span "Confirm Timesheet Approval" at bounding box center [681, 354] width 154 height 14
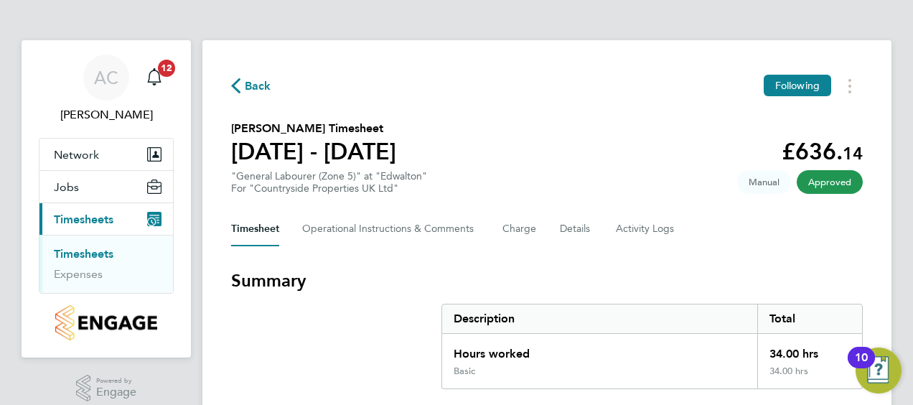
click at [849, 223] on div "Timesheet Operational Instructions & Comments Charge Details Activity Logs" at bounding box center [547, 229] width 632 height 34
click at [841, 234] on div "Timesheet Operational Instructions & Comments Charge Details Activity Logs" at bounding box center [547, 229] width 632 height 34
click at [640, 158] on section "Filip Targowski's Timesheet 25 - 31 Aug 2025 £636. 14 "General Labourer (Zone 5…" at bounding box center [547, 157] width 632 height 75
click at [82, 258] on link "Timesheets" at bounding box center [84, 254] width 60 height 14
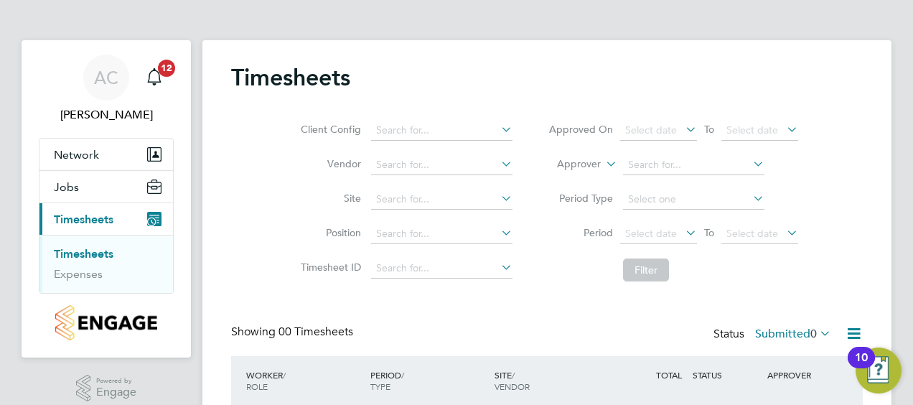
click at [838, 251] on div "Client Config Vendor Site Position Timesheet ID Approved On Select date To Sele…" at bounding box center [547, 197] width 632 height 182
click at [154, 75] on icon "Main navigation" at bounding box center [154, 76] width 17 height 17
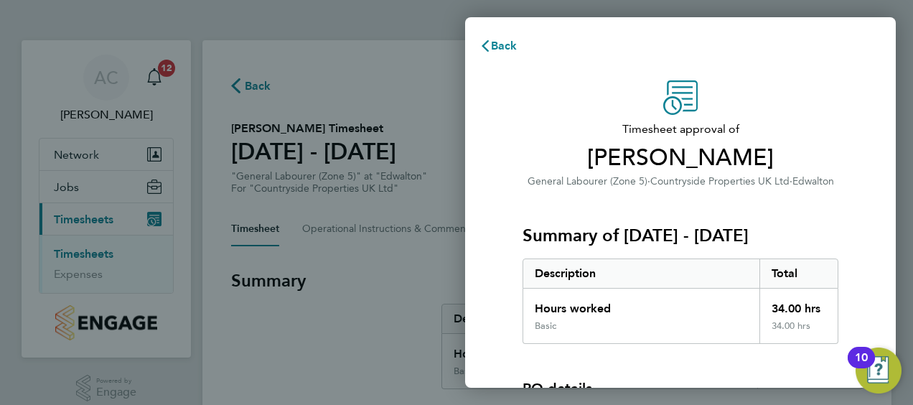
click at [862, 276] on div "Timesheet approval of [PERSON_NAME] General Labourer (Zone 5) · Countryside Pro…" at bounding box center [680, 326] width 431 height 526
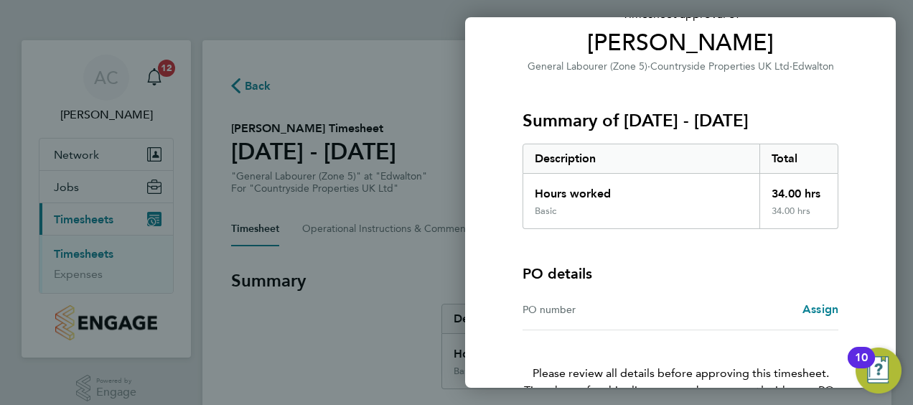
scroll to position [144, 0]
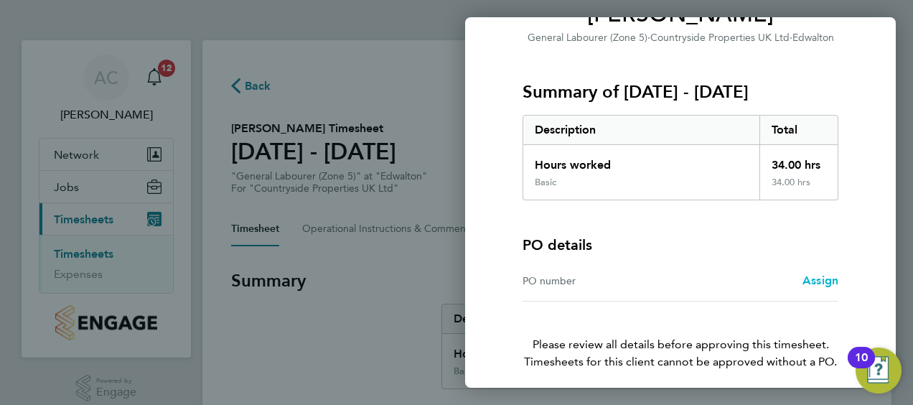
click at [814, 286] on span "Assign" at bounding box center [821, 281] width 36 height 14
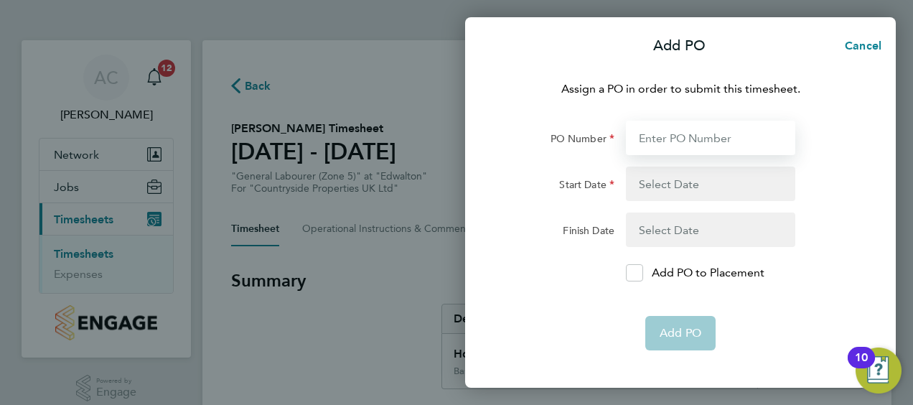
click at [675, 139] on input "PO Number" at bounding box center [710, 138] width 169 height 34
type input "Edwalton Ph8"
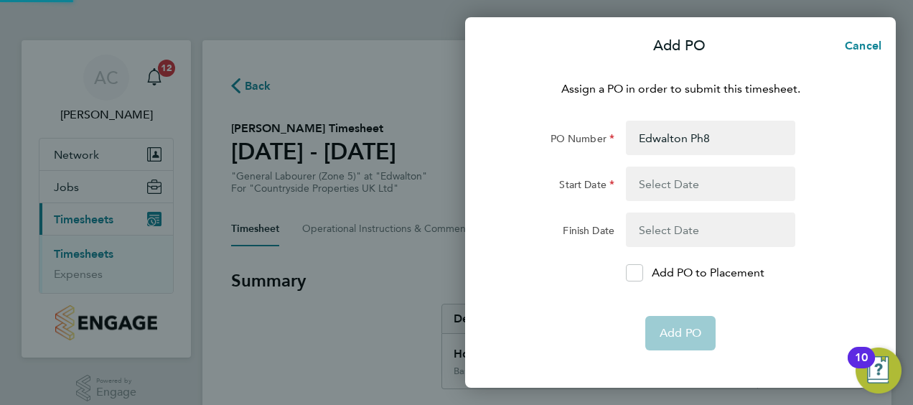
click at [666, 190] on button "button" at bounding box center [710, 184] width 169 height 34
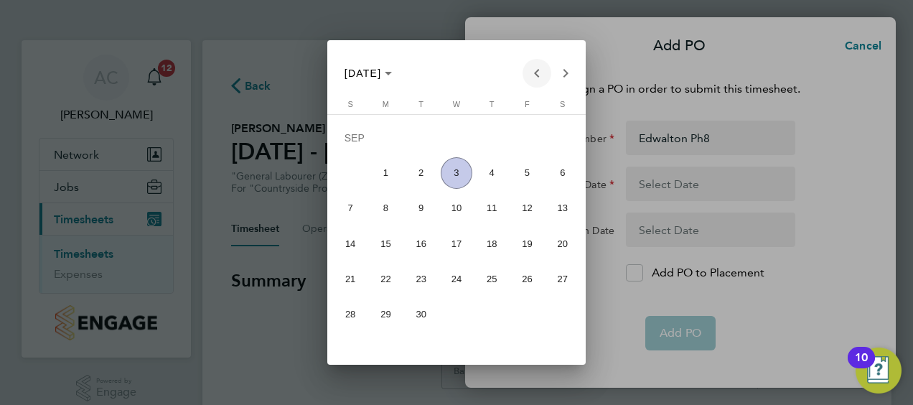
click at [536, 78] on span "Previous month" at bounding box center [537, 73] width 29 height 29
click at [391, 278] on span "25" at bounding box center [386, 282] width 32 height 32
type input "[DATE]"
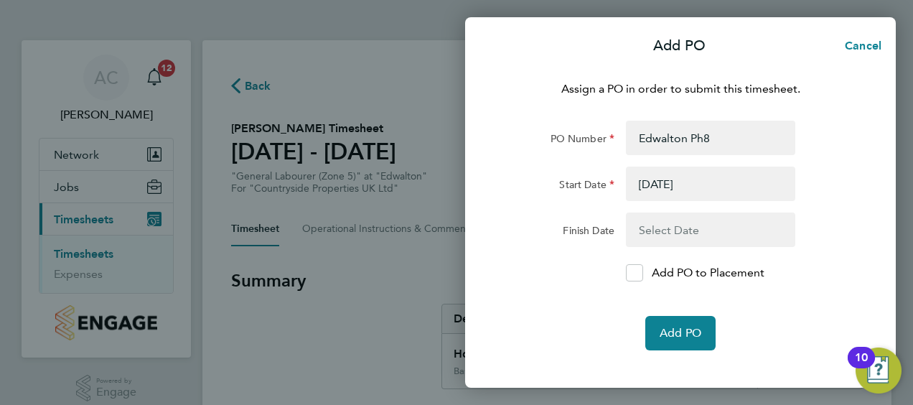
click at [666, 236] on button "button" at bounding box center [710, 230] width 169 height 34
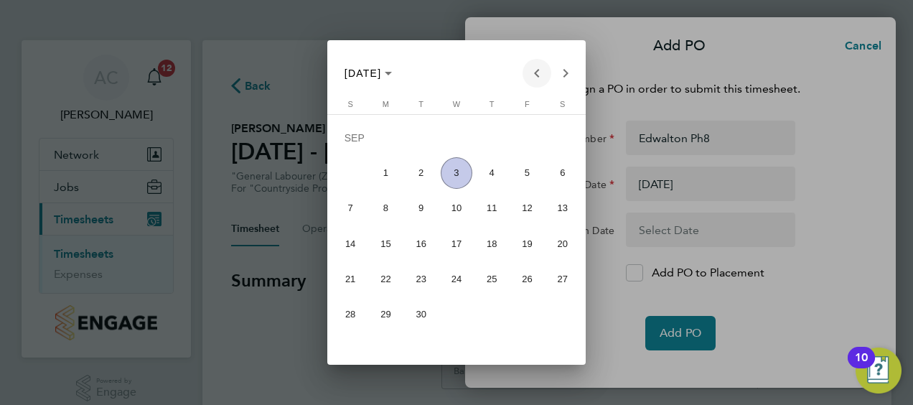
click at [538, 70] on span "Previous month" at bounding box center [537, 73] width 29 height 29
click at [350, 319] on span "31" at bounding box center [351, 318] width 32 height 32
type input "[DATE]"
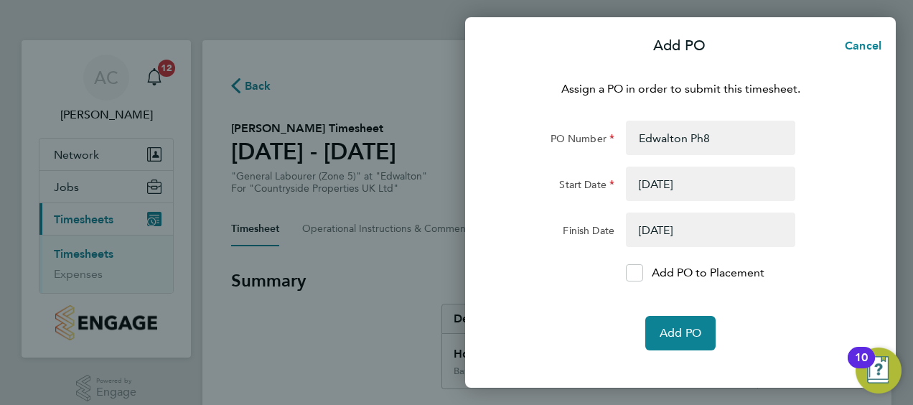
click at [625, 279] on div "Add PO to Placement" at bounding box center [710, 272] width 181 height 17
click at [632, 272] on icon at bounding box center [634, 273] width 11 height 9
click at [640, 273] on input "Add PO to Placement" at bounding box center [640, 273] width 0 height 0
click at [681, 337] on span "Add PO" at bounding box center [681, 333] width 42 height 14
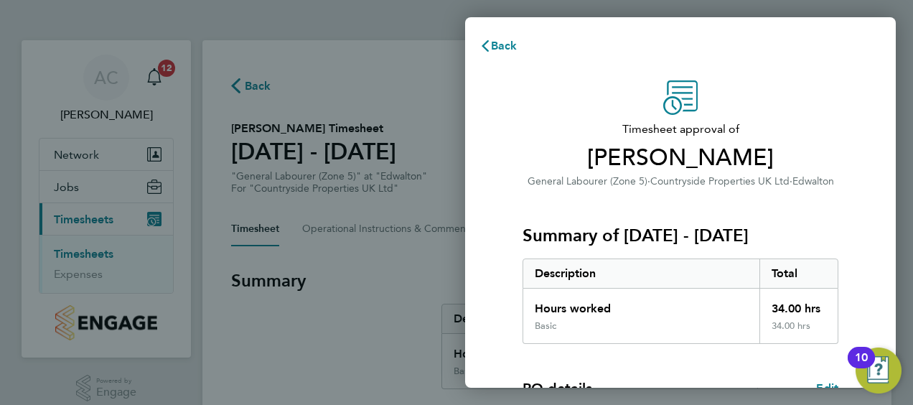
click at [864, 194] on div "Timesheet approval of [PERSON_NAME] General Labourer (Zone 5) · Countryside Pro…" at bounding box center [680, 366] width 431 height 607
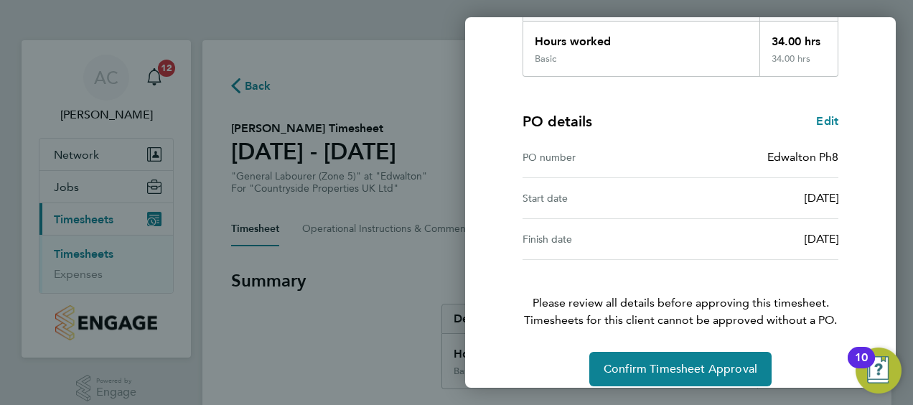
scroll to position [281, 0]
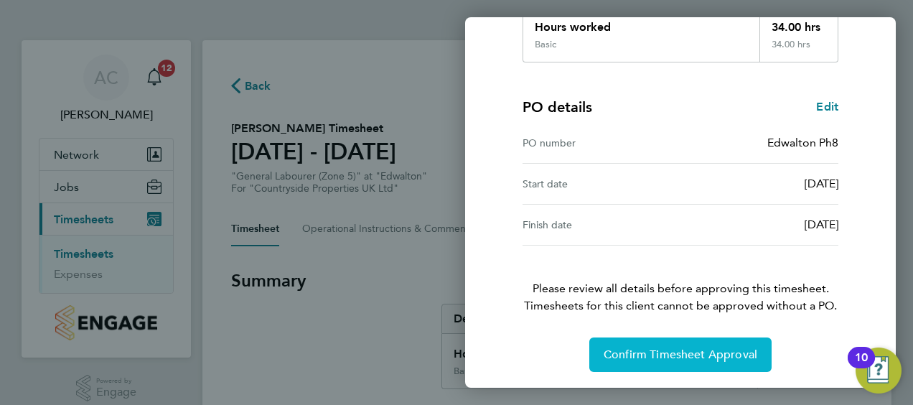
click at [651, 358] on span "Confirm Timesheet Approval" at bounding box center [681, 354] width 154 height 14
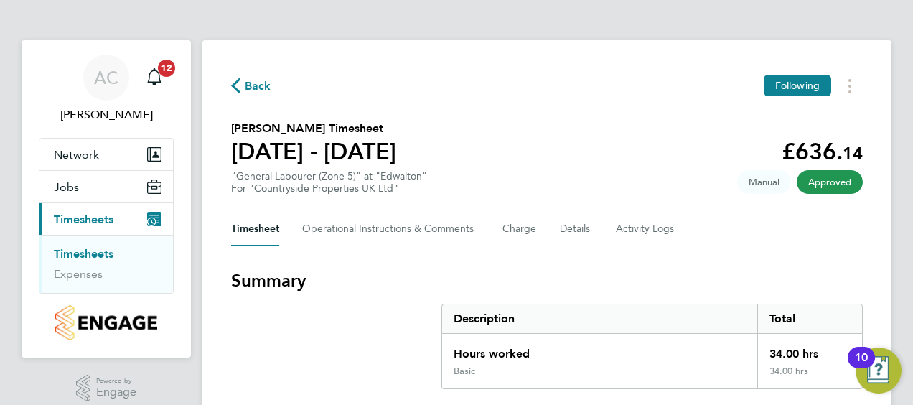
click at [831, 242] on div "Timesheet Operational Instructions & Comments Charge Details Activity Logs" at bounding box center [547, 229] width 632 height 34
click at [87, 254] on link "Timesheets" at bounding box center [84, 254] width 60 height 14
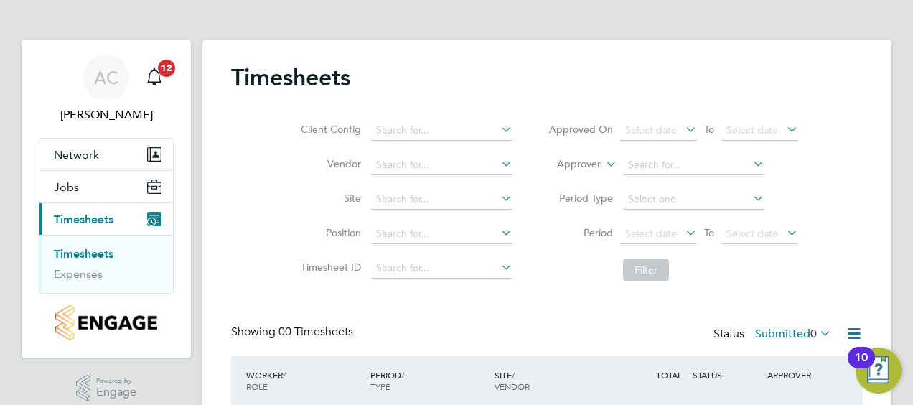
click at [869, 205] on div "Timesheets Client Config Vendor Site Position Timesheet ID Approved On Select d…" at bounding box center [546, 270] width 689 height 461
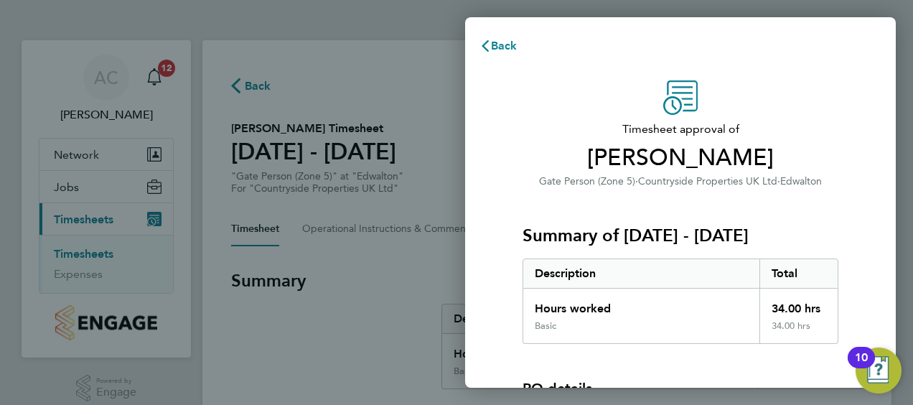
click at [849, 224] on div "Timesheet approval of [PERSON_NAME] Gate Person (Zone 5) · Countryside Properti…" at bounding box center [680, 325] width 350 height 491
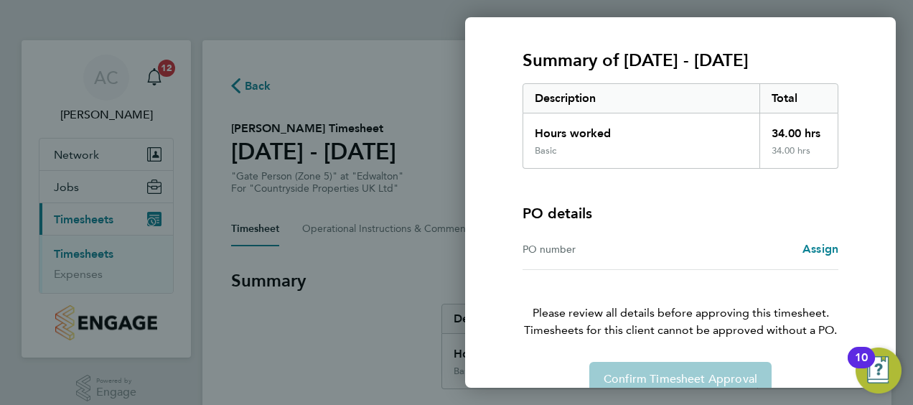
scroll to position [200, 0]
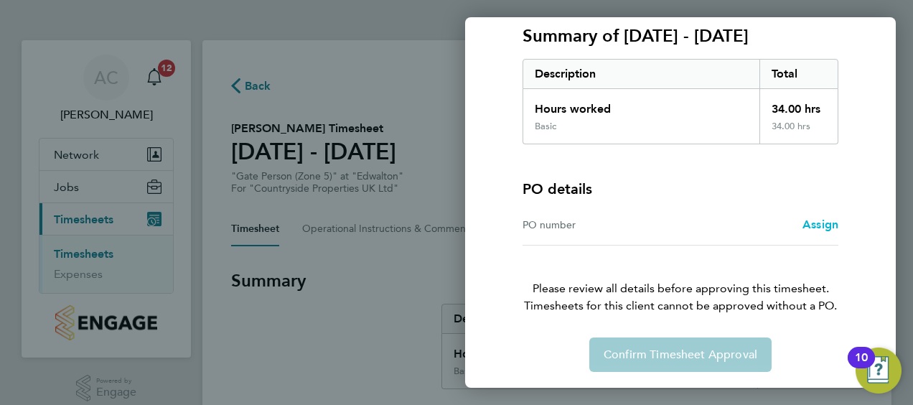
click at [816, 224] on span "Assign" at bounding box center [821, 225] width 36 height 14
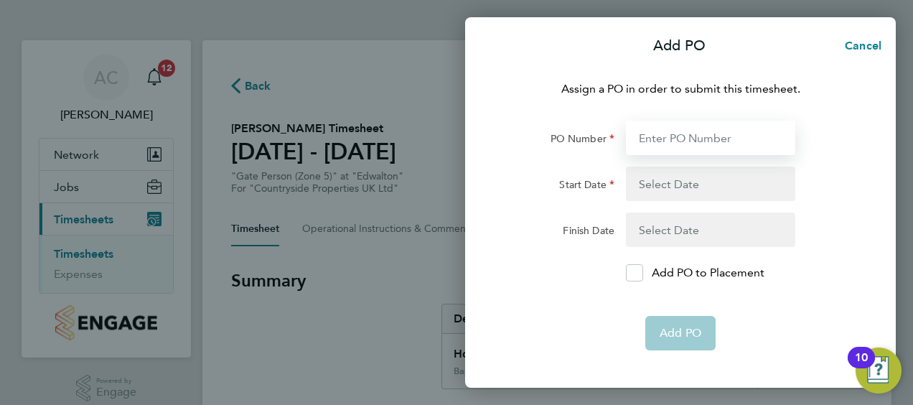
click at [662, 141] on input "PO Number" at bounding box center [710, 138] width 169 height 34
type input "Edwalton Ph7"
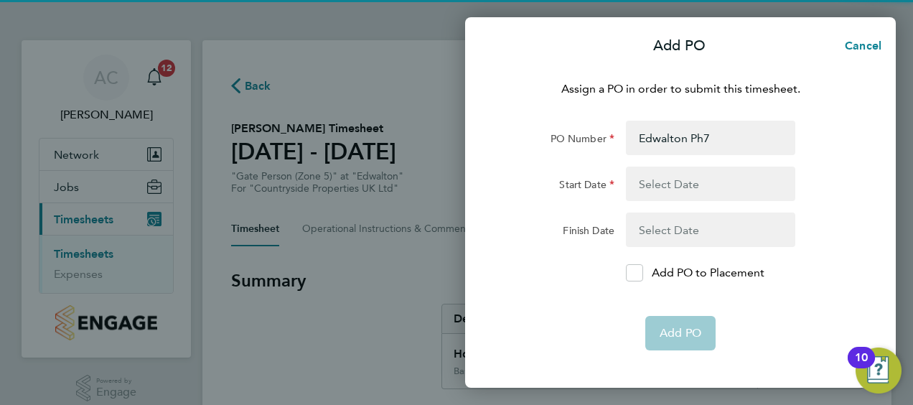
click at [680, 191] on button "button" at bounding box center [710, 184] width 169 height 34
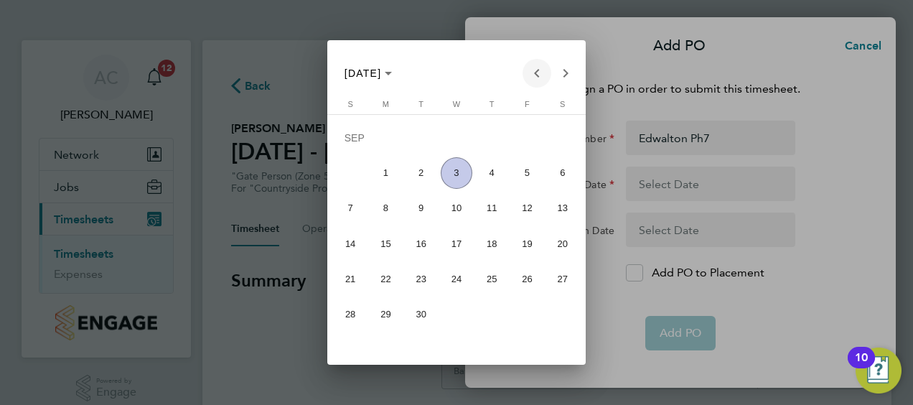
click at [534, 76] on span "Previous month" at bounding box center [537, 73] width 29 height 29
click at [388, 280] on span "25" at bounding box center [386, 282] width 32 height 32
type input "25 Aug 25"
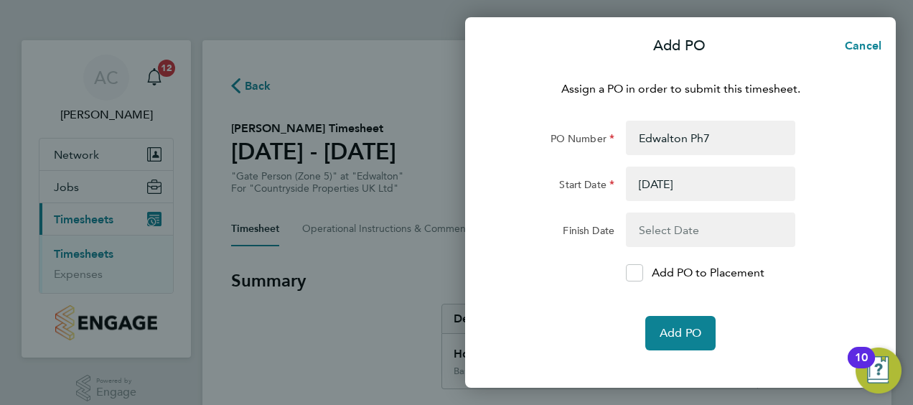
click at [643, 226] on button "button" at bounding box center [710, 230] width 169 height 34
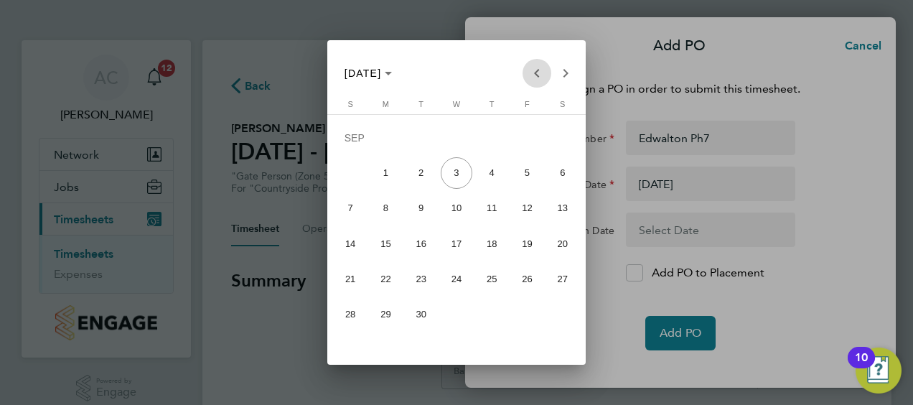
click at [537, 75] on span "Previous month" at bounding box center [537, 73] width 29 height 29
click at [349, 315] on span "31" at bounding box center [351, 318] width 32 height 32
type input "31 Aug 25"
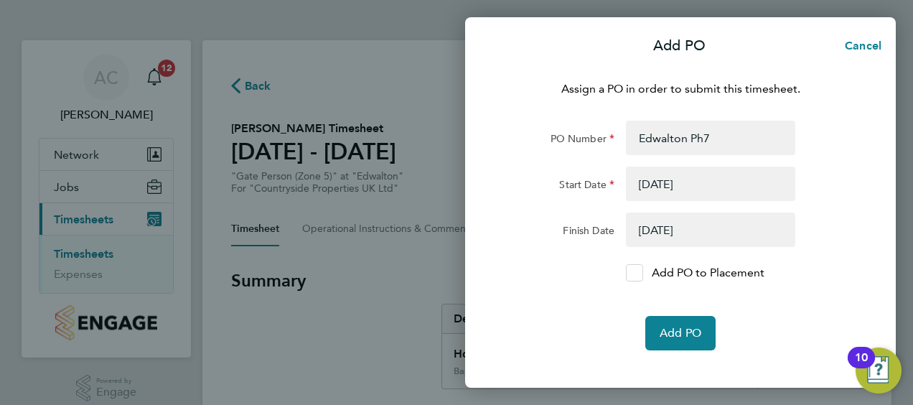
click at [637, 272] on icon at bounding box center [635, 273] width 11 height 9
click at [640, 273] on input "Add PO to Placement" at bounding box center [640, 273] width 0 height 0
click at [681, 331] on span "Add PO" at bounding box center [681, 333] width 42 height 14
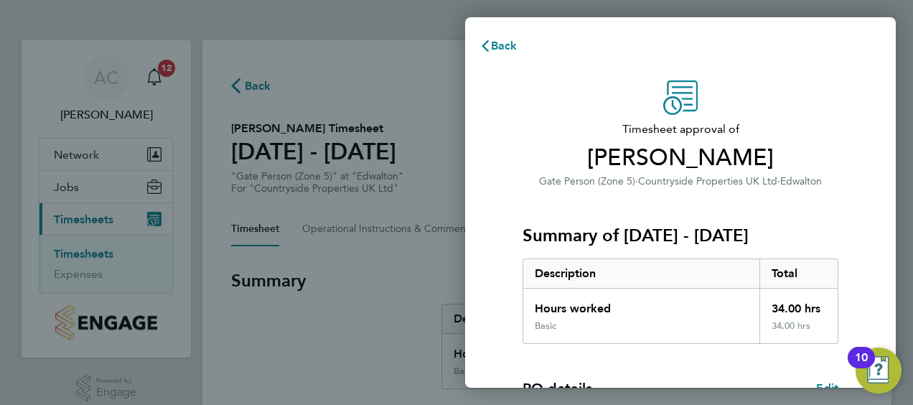
click at [863, 202] on div "Timesheet approval of George Dlamini Gate Person (Zone 5) · Countryside Propert…" at bounding box center [680, 366] width 431 height 607
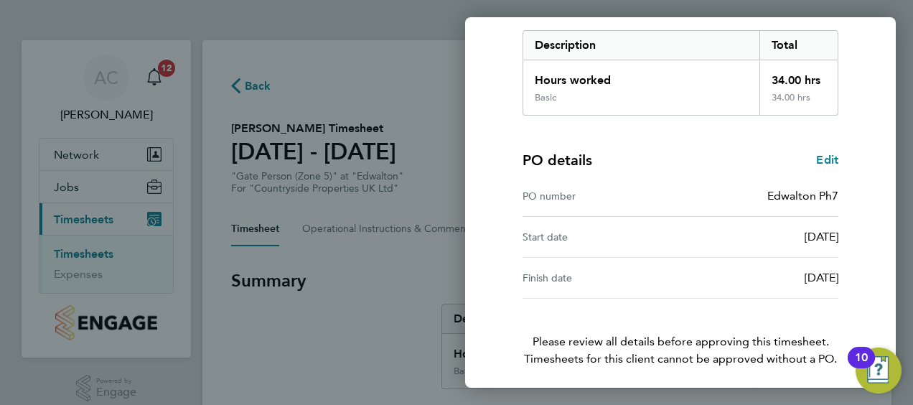
scroll to position [230, 0]
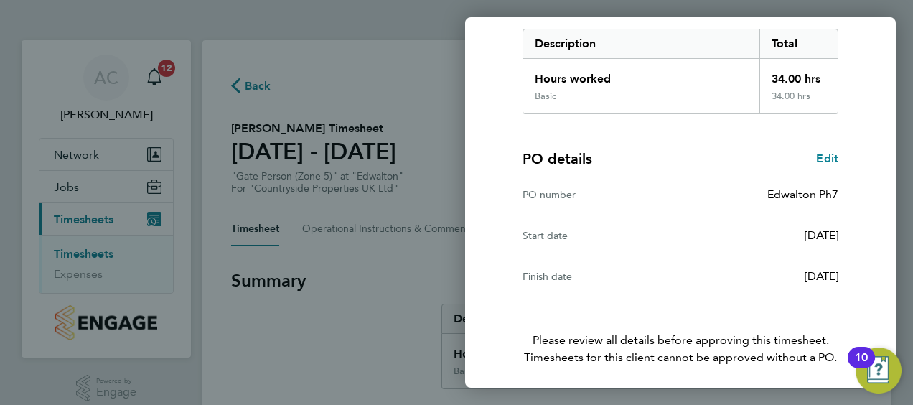
click at [880, 246] on div "Timesheet approval of George Dlamini Gate Person (Zone 5) · Countryside Propert…" at bounding box center [680, 136] width 431 height 607
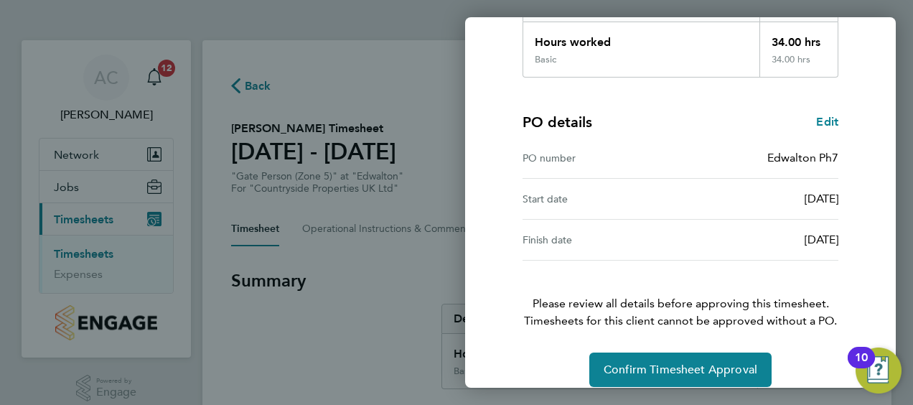
scroll to position [281, 0]
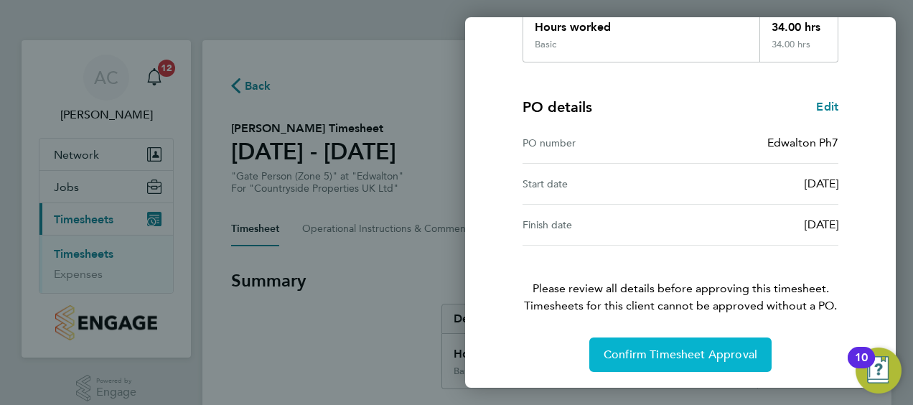
click at [728, 353] on span "Confirm Timesheet Approval" at bounding box center [681, 354] width 154 height 14
click at [681, 352] on span "Confirm Timesheet Approval" at bounding box center [681, 354] width 154 height 14
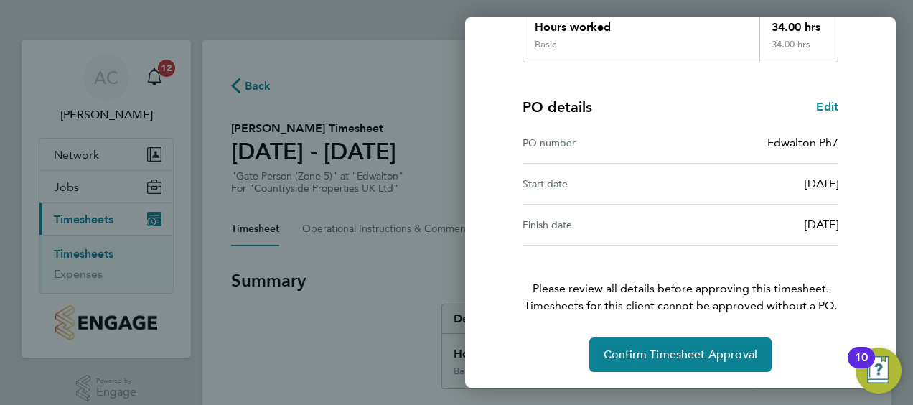
click at [879, 269] on div "Timesheet approval of George Dlamini Gate Person (Zone 5) · Countryside Propert…" at bounding box center [680, 85] width 431 height 607
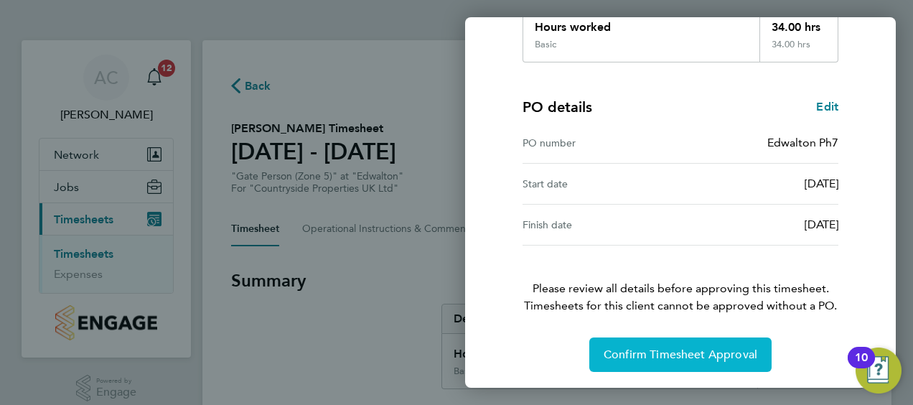
click at [677, 349] on span "Confirm Timesheet Approval" at bounding box center [681, 354] width 154 height 14
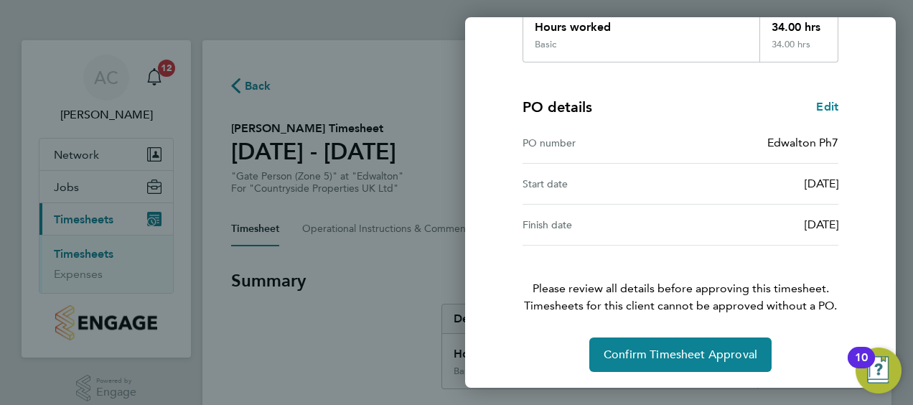
click at [859, 273] on div "Timesheet approval of George Dlamini Gate Person (Zone 5) · Countryside Propert…" at bounding box center [680, 85] width 431 height 607
click at [865, 287] on div "Timesheet approval of George Dlamini Gate Person (Zone 5) · Countryside Propert…" at bounding box center [680, 85] width 431 height 607
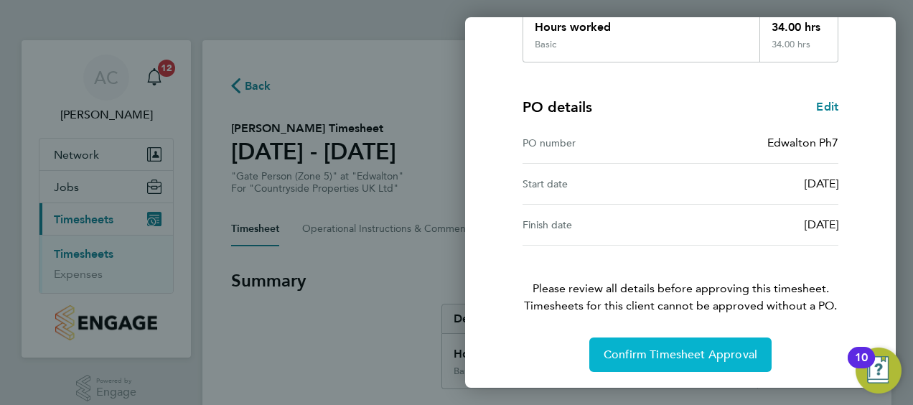
click at [678, 355] on span "Confirm Timesheet Approval" at bounding box center [681, 354] width 154 height 14
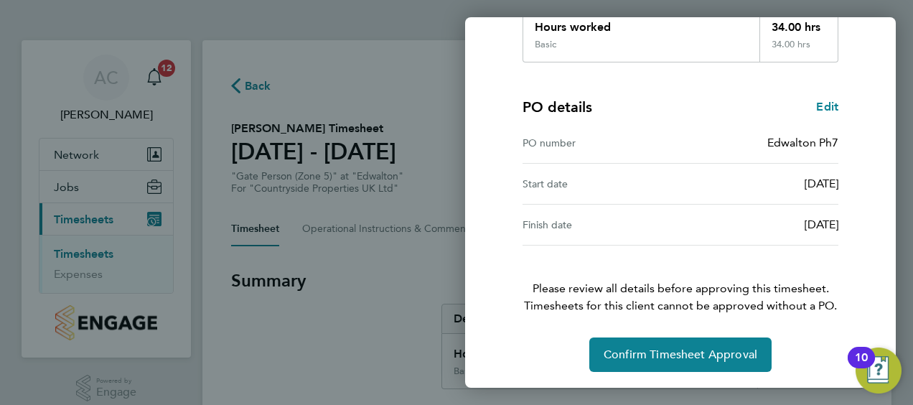
click at [867, 267] on div "Timesheet approval of George Dlamini Gate Person (Zone 5) · Countryside Propert…" at bounding box center [680, 85] width 431 height 607
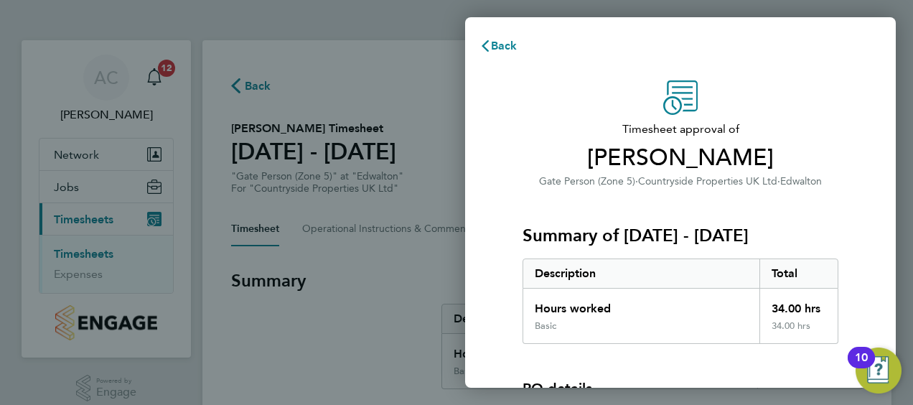
click at [877, 207] on div "Timesheet approval of [PERSON_NAME] Gate Person (Zone 5) · Countryside Properti…" at bounding box center [680, 326] width 431 height 526
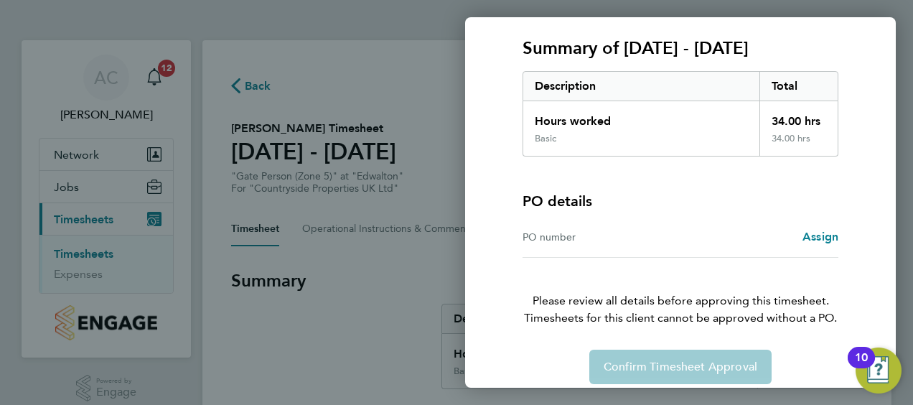
scroll to position [200, 0]
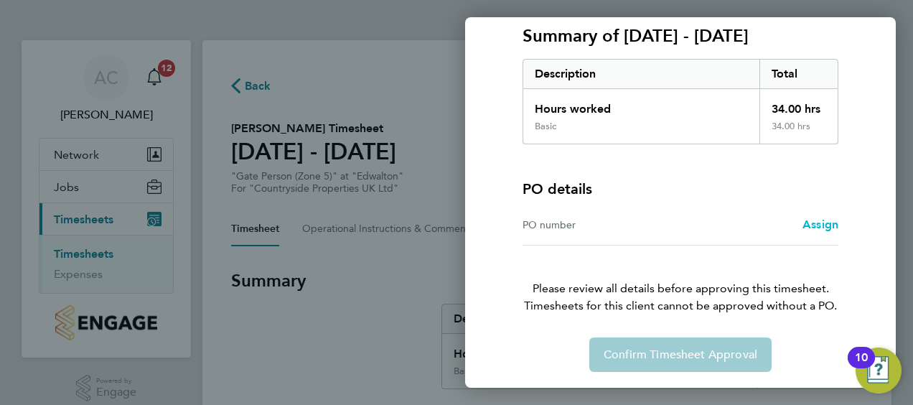
click at [828, 228] on span "Assign" at bounding box center [821, 225] width 36 height 14
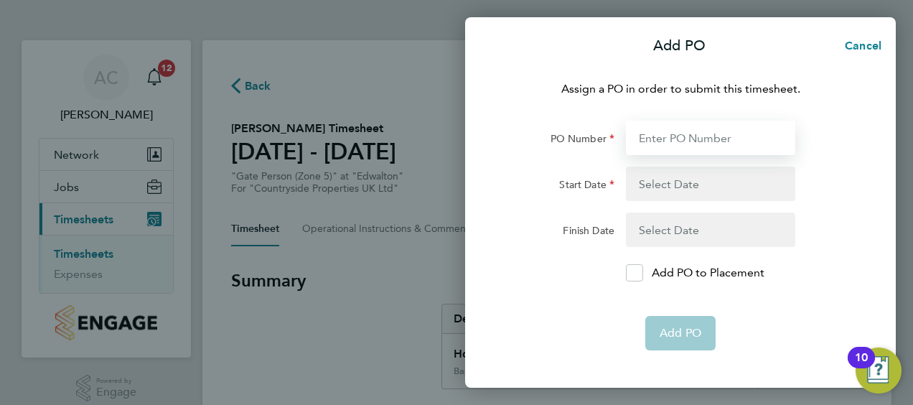
click at [676, 146] on input "PO Number" at bounding box center [710, 138] width 169 height 34
type input "Edwalton Ph7"
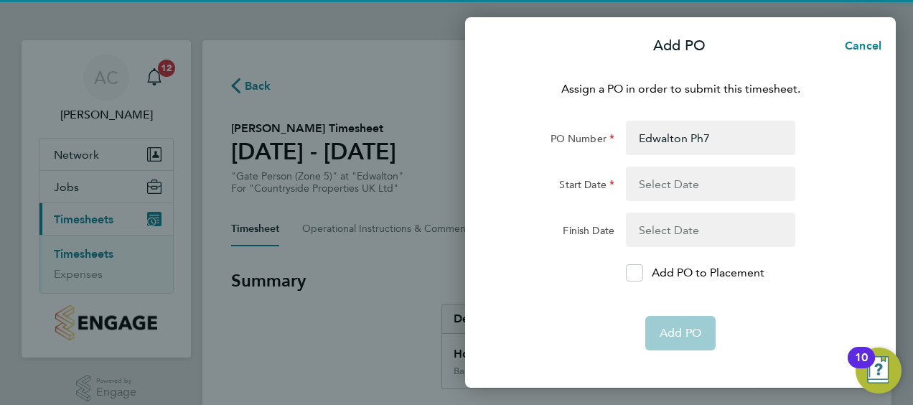
click at [667, 188] on button "button" at bounding box center [710, 184] width 169 height 34
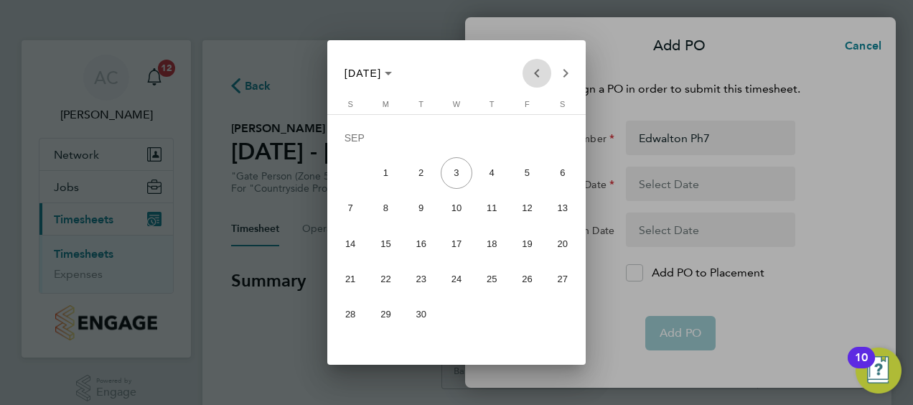
click at [536, 75] on span "Previous month" at bounding box center [537, 73] width 29 height 29
click at [375, 289] on span "25" at bounding box center [386, 282] width 32 height 32
type input "25 Aug 25"
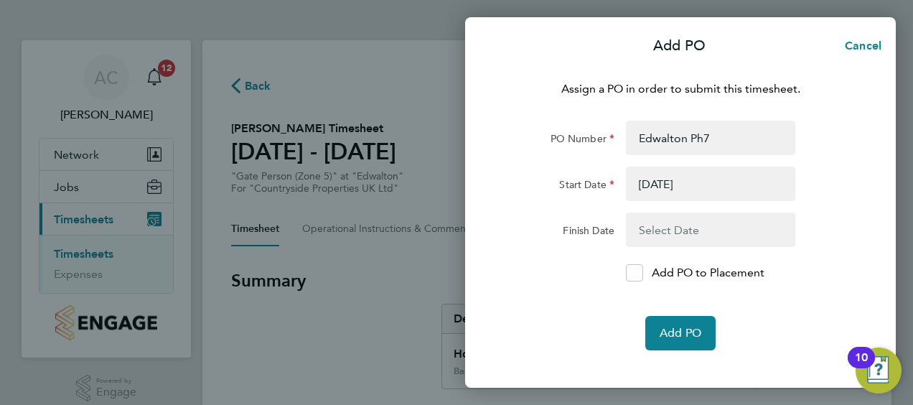
click at [663, 231] on button "button" at bounding box center [710, 230] width 169 height 34
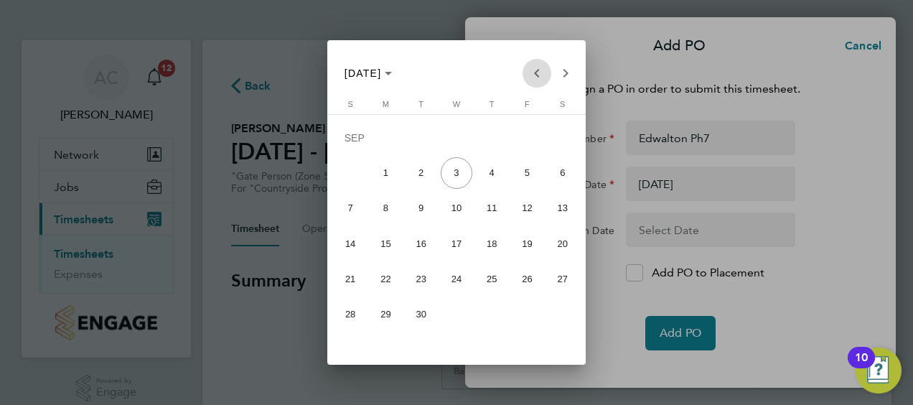
click at [543, 80] on span "Previous month" at bounding box center [537, 73] width 29 height 29
click at [351, 324] on span "31" at bounding box center [351, 318] width 32 height 32
type input "31 Aug 25"
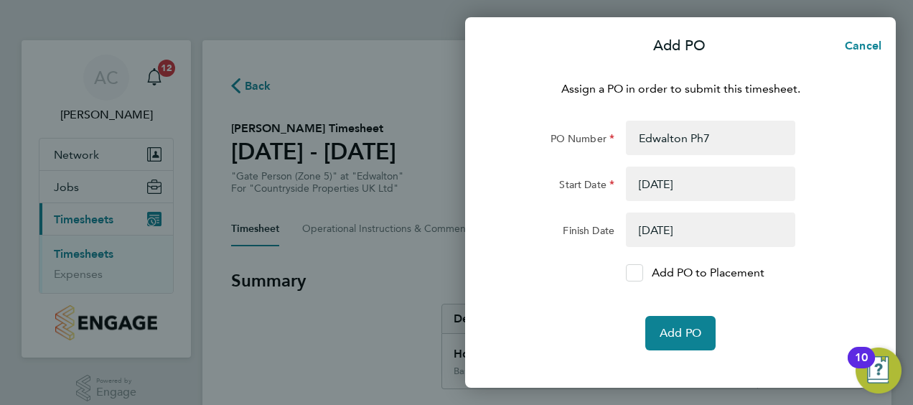
click at [627, 274] on div at bounding box center [634, 272] width 17 height 17
click at [640, 273] on input "Add PO to Placement" at bounding box center [640, 273] width 0 height 0
click at [696, 325] on button "Add PO" at bounding box center [680, 333] width 70 height 34
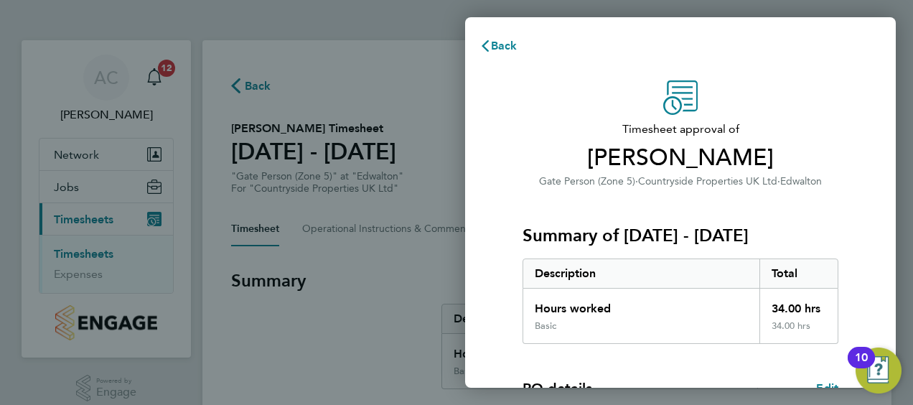
click at [867, 233] on div "Timesheet approval of George Dlamini Gate Person (Zone 5) · Countryside Propert…" at bounding box center [680, 366] width 431 height 607
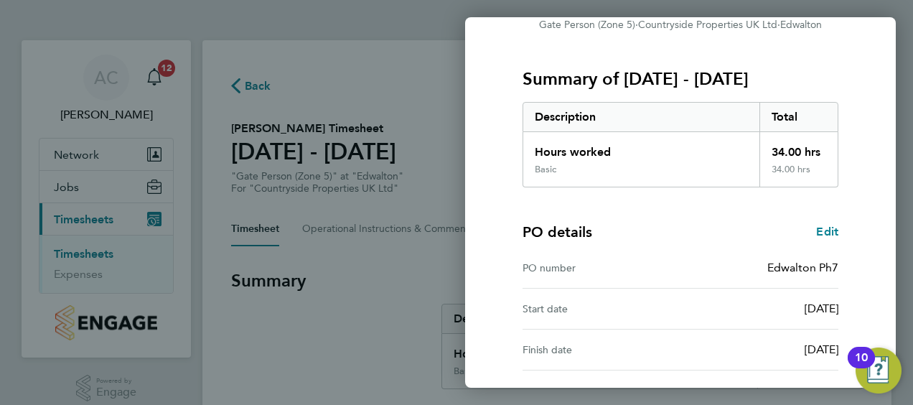
scroll to position [281, 0]
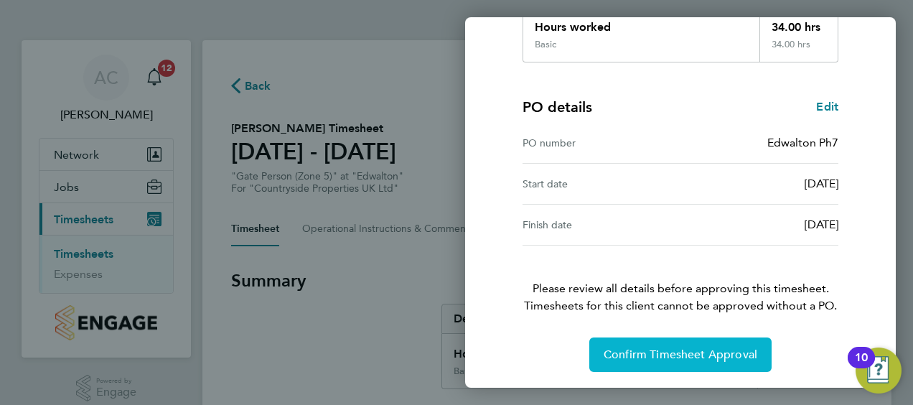
click at [701, 353] on span "Confirm Timesheet Approval" at bounding box center [681, 354] width 154 height 14
click at [699, 355] on span "Confirm Timesheet Approval" at bounding box center [681, 354] width 154 height 14
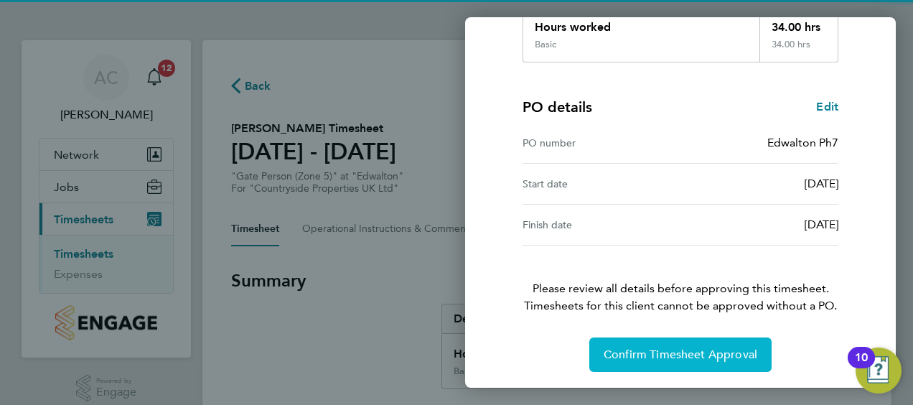
click at [699, 355] on span "Confirm Timesheet Approval" at bounding box center [681, 354] width 154 height 14
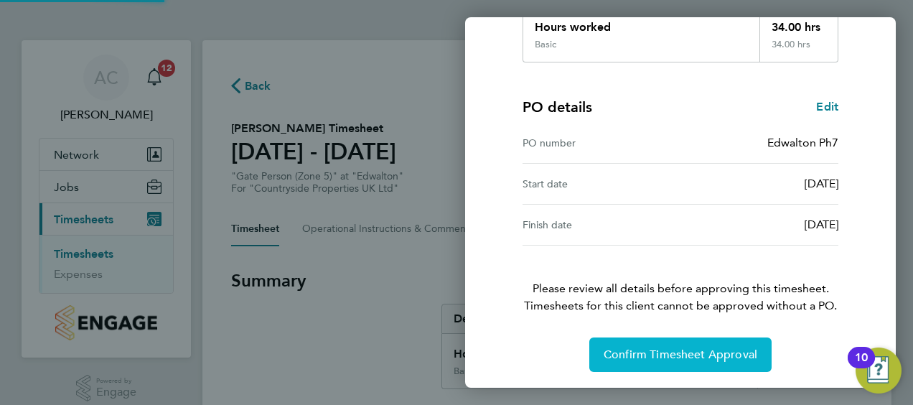
click at [699, 355] on span "Confirm Timesheet Approval" at bounding box center [681, 354] width 154 height 14
click at [682, 353] on span "Confirm Timesheet Approval" at bounding box center [681, 354] width 154 height 14
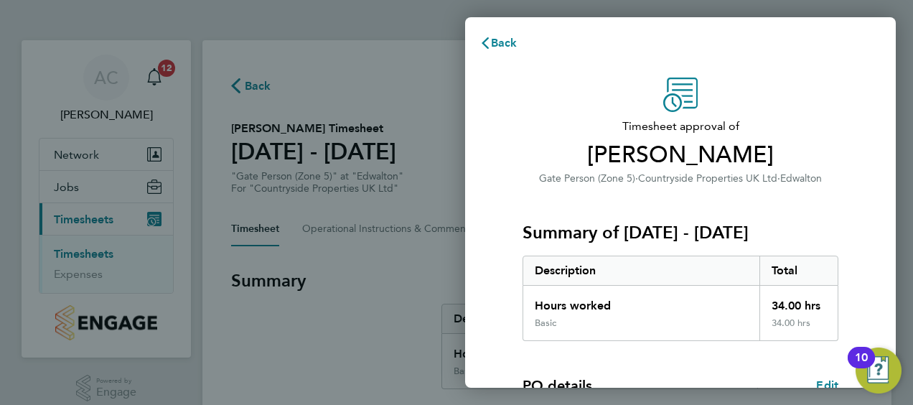
scroll to position [0, 0]
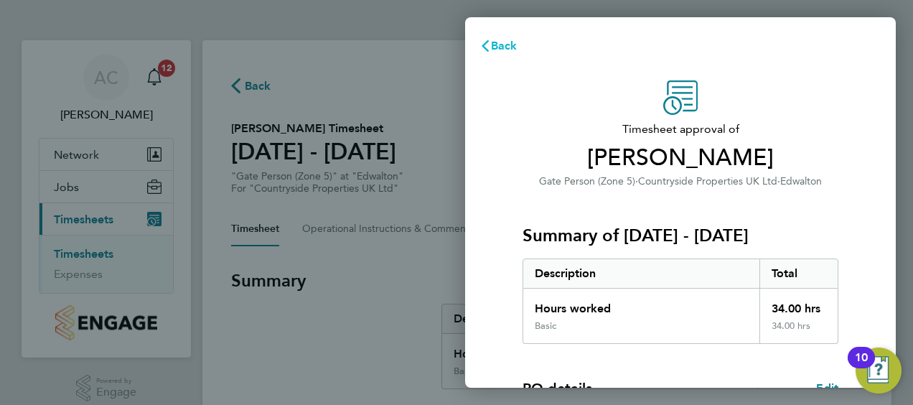
click at [512, 50] on span "Back" at bounding box center [504, 46] width 27 height 14
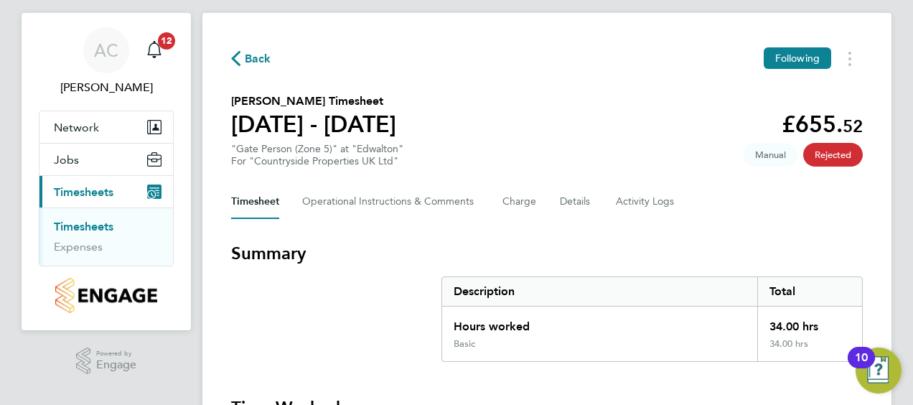
scroll to position [29, 0]
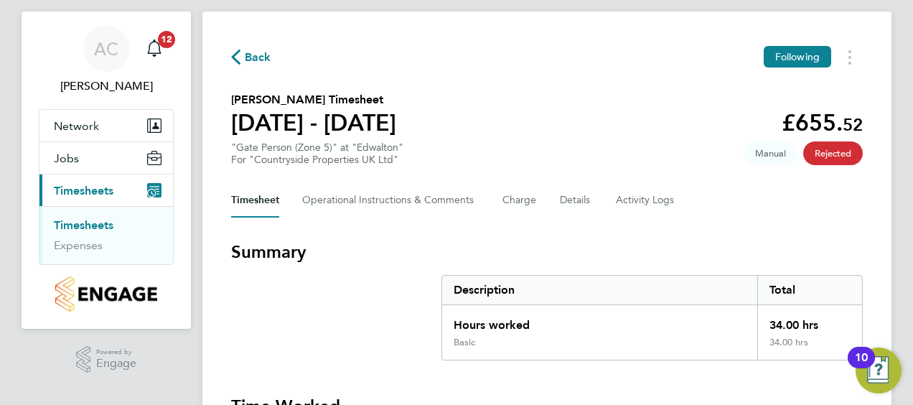
click at [242, 60] on span "Back" at bounding box center [251, 57] width 40 height 14
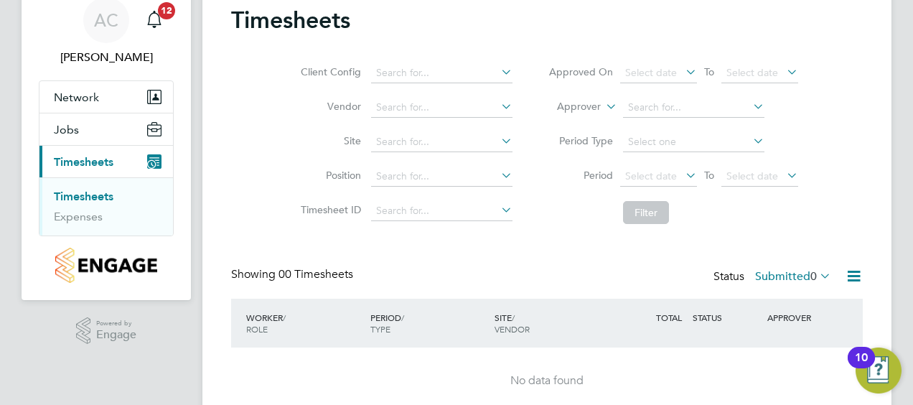
scroll to position [118, 0]
